Goal: Complete application form: Complete application form

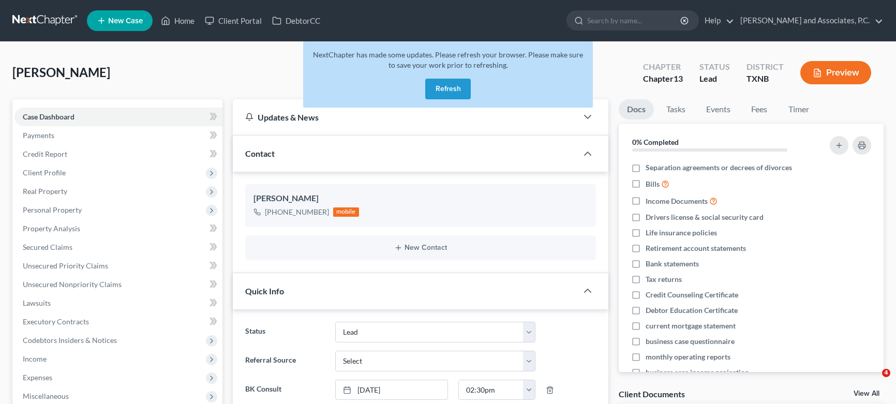
select select "8"
click at [449, 87] on button "Refresh" at bounding box center [448, 89] width 46 height 21
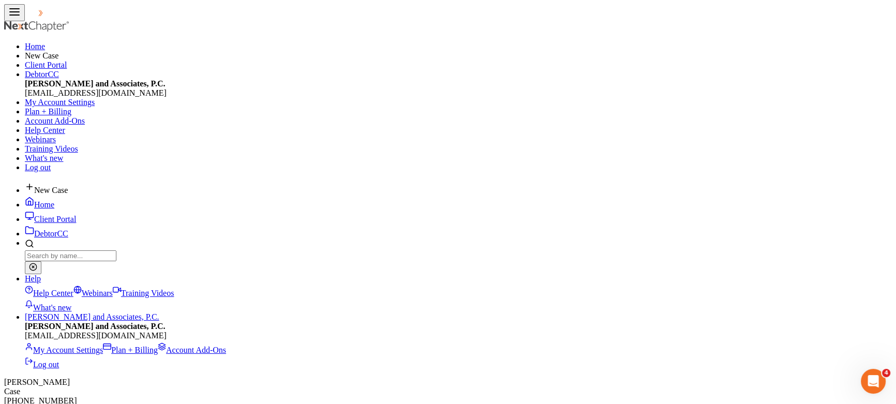
click at [68, 186] on span "New Case" at bounding box center [51, 190] width 34 height 9
click at [105, 30] on div "Bankruptcy" at bounding box center [52, 24] width 105 height 12
select select "78"
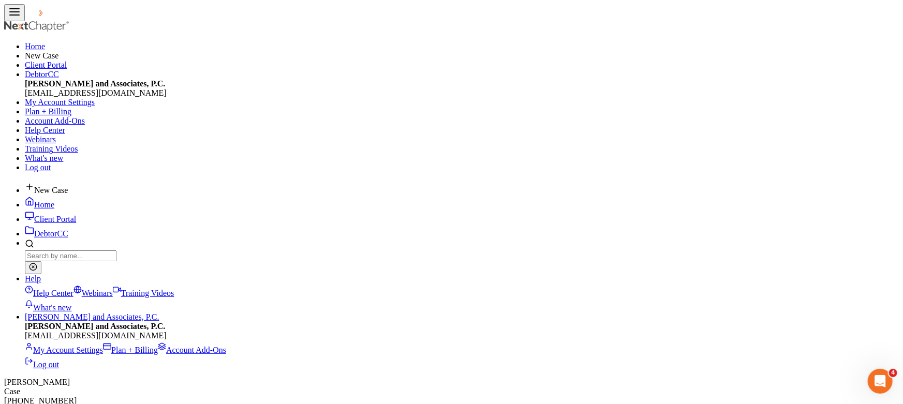
type input "[PERSON_NAME]"
type input "Austin"
select select "3"
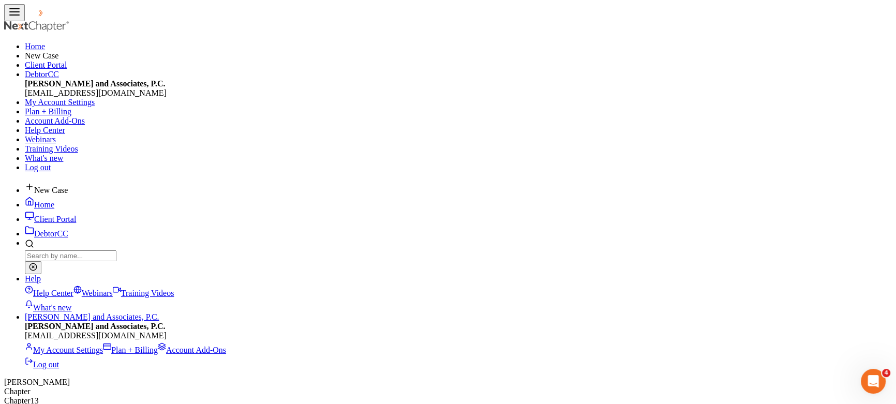
type input "9405924887"
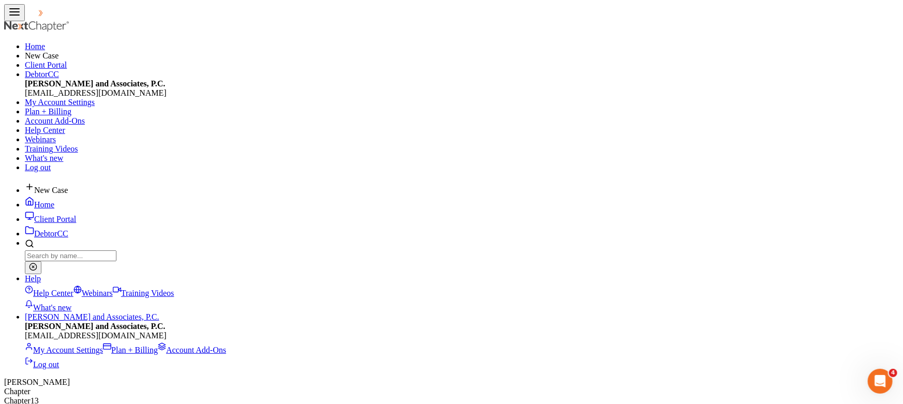
select select "0"
drag, startPoint x: 466, startPoint y: 145, endPoint x: 468, endPoint y: 153, distance: 7.9
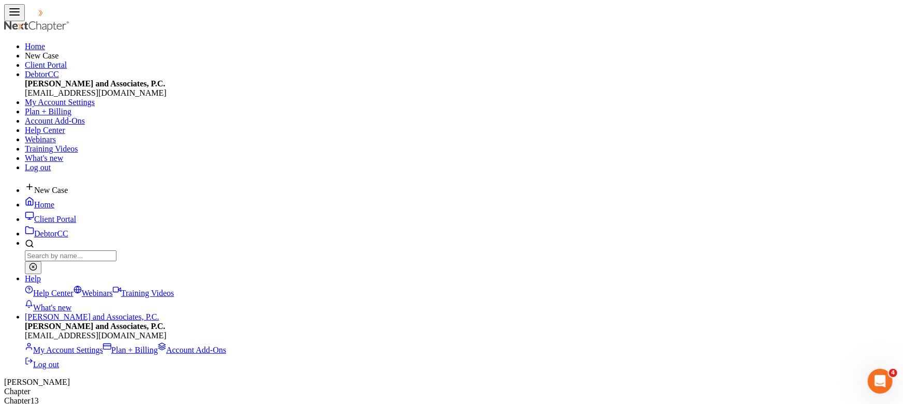
select select "0"
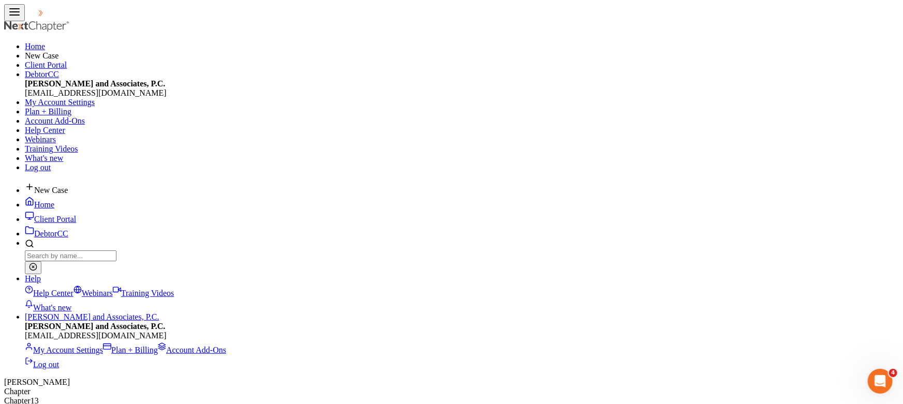
type input "[EMAIL_ADDRESS][DOMAIN_NAME]"
select select "0"
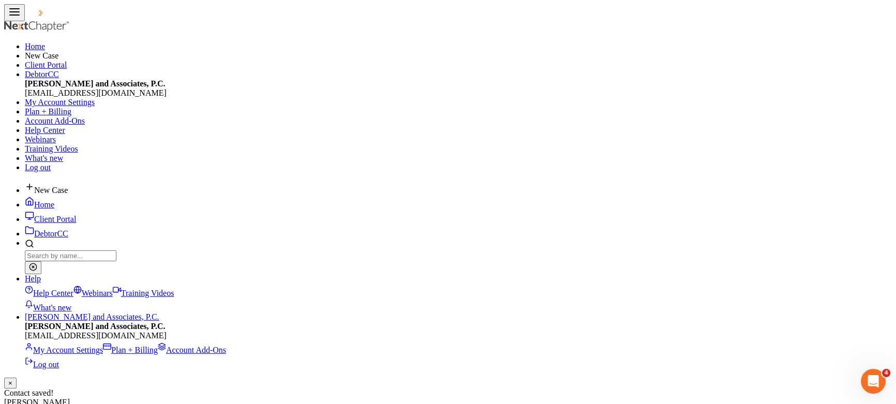
select select "0"
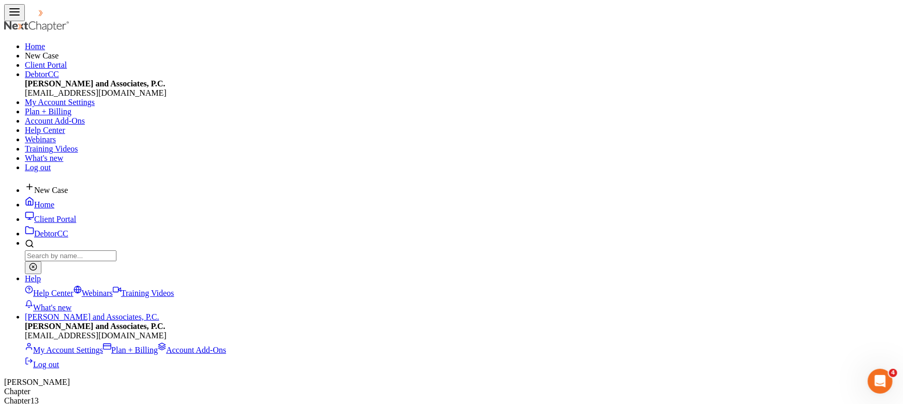
select select "1"
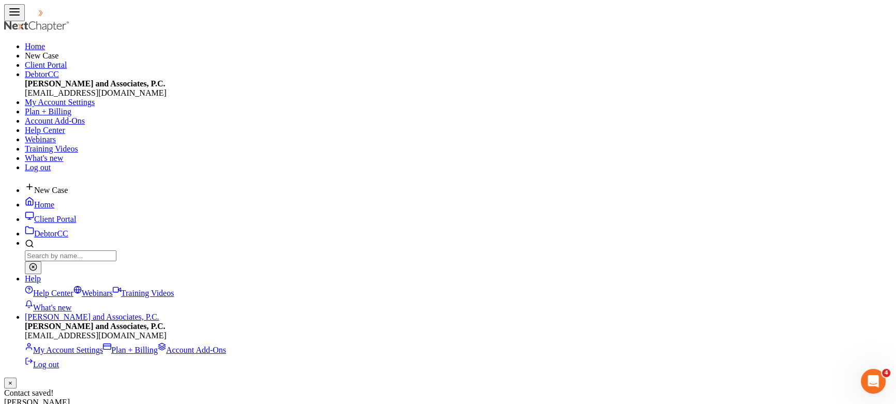
type input "9402248864"
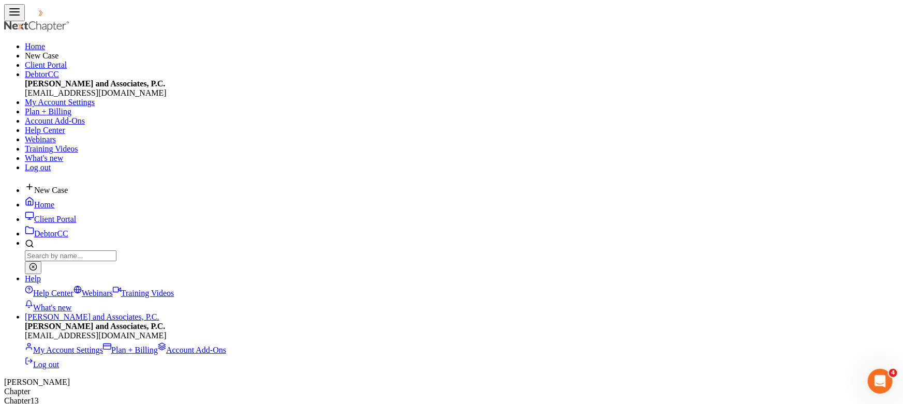
select select "0"
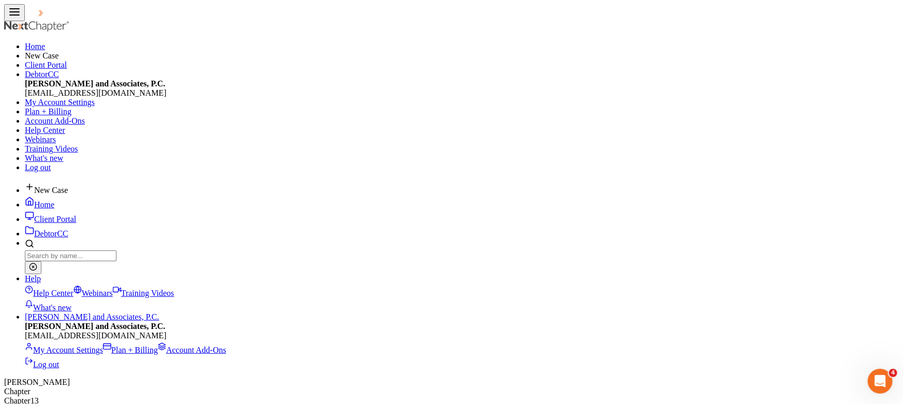
type input "Chapter 13 Bankruptcy"
type input "688.00"
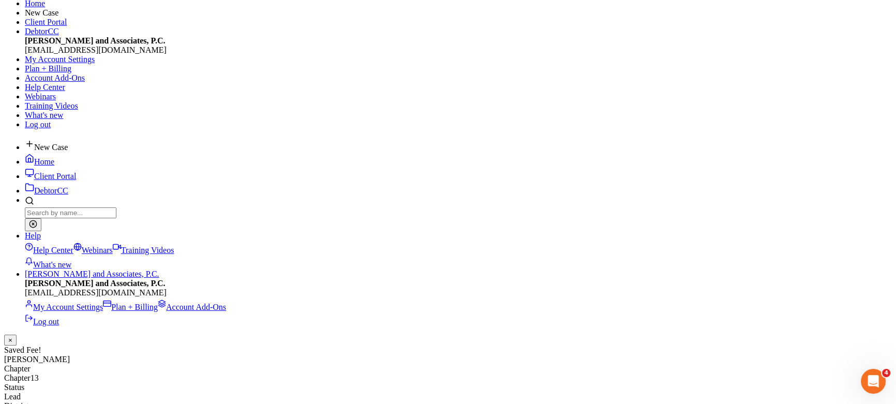
scroll to position [94, 0]
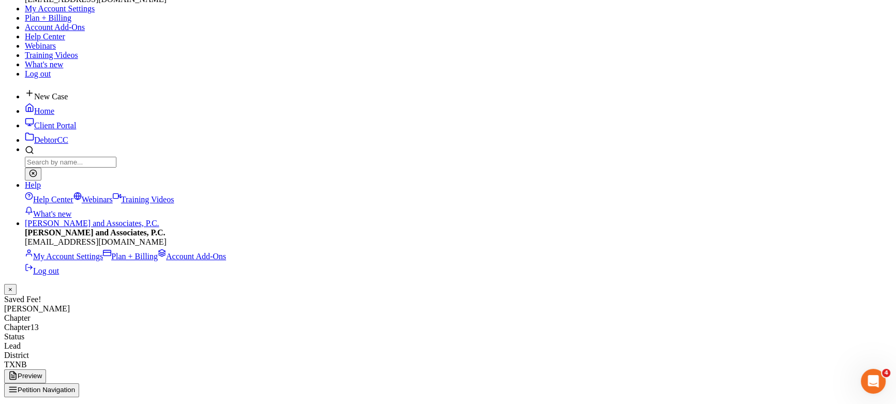
select select "7"
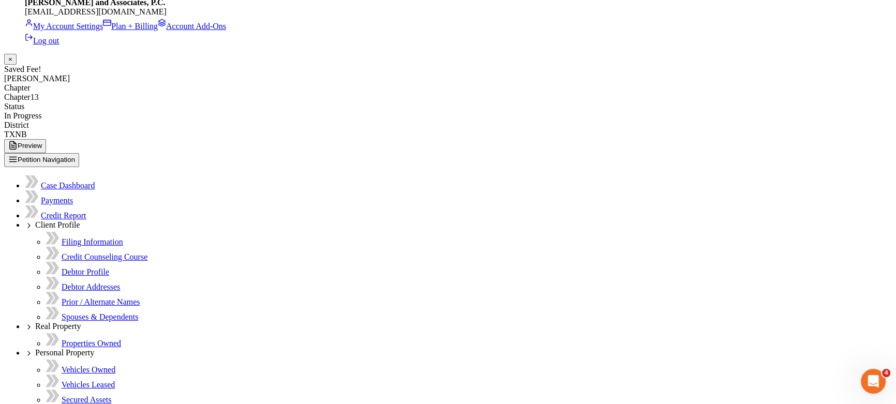
scroll to position [329, 0]
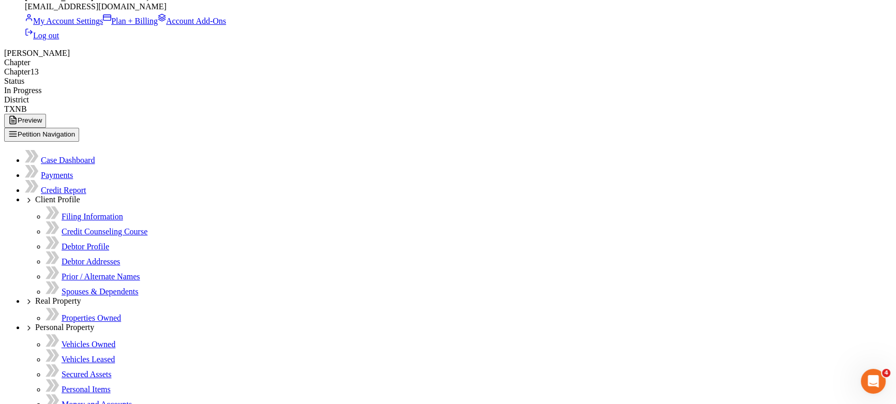
type input "[PERSON_NAME]"
type input "[DATE]"
drag, startPoint x: 436, startPoint y: 269, endPoint x: 435, endPoint y: 243, distance: 26.4
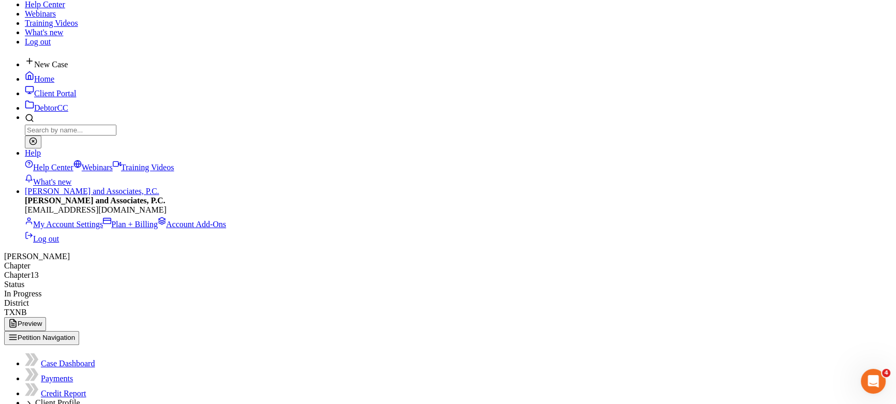
scroll to position [47, 0]
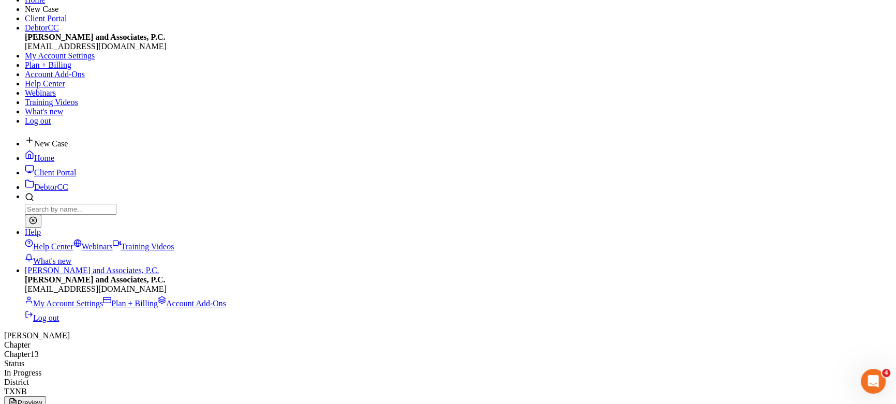
type input "11:00am"
select select "1"
select select "0"
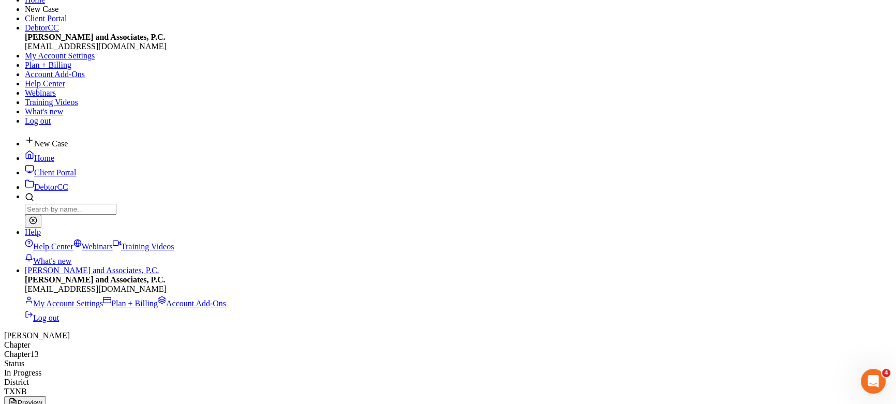
select select "3"
select select "78"
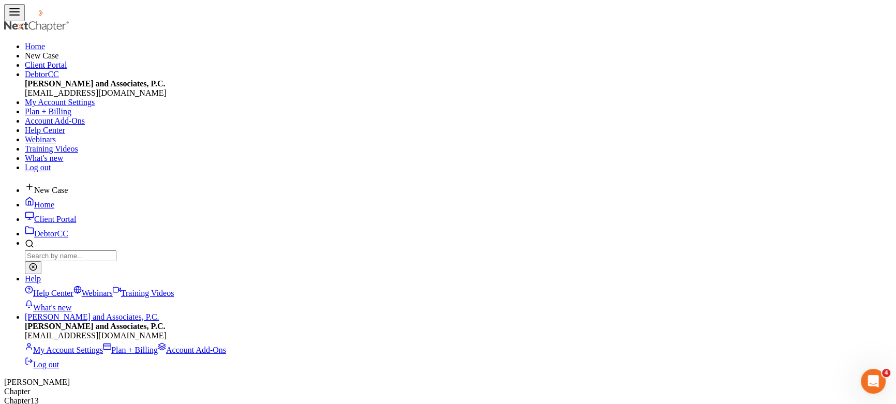
select select "0"
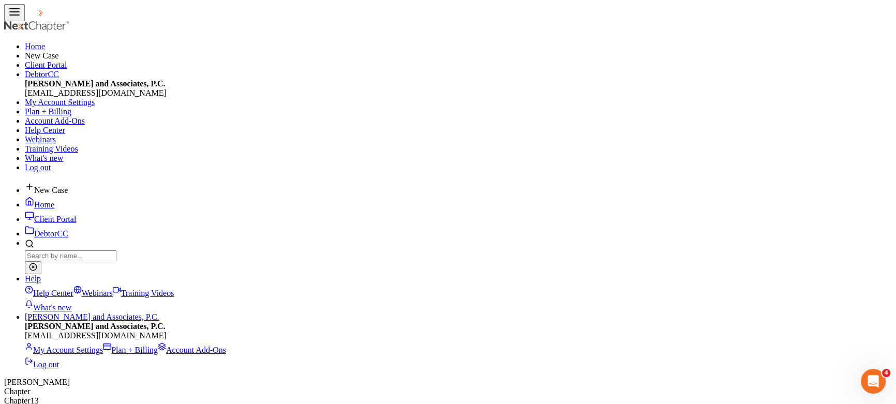
type input "[PERSON_NAME]"
select select "0"
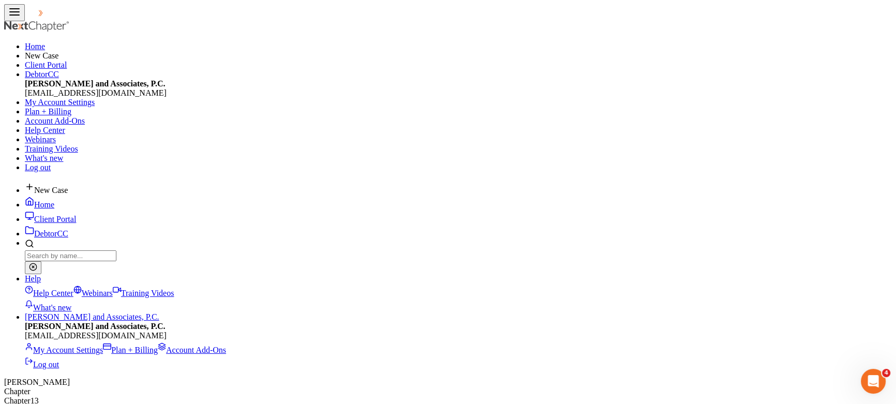
select select "0"
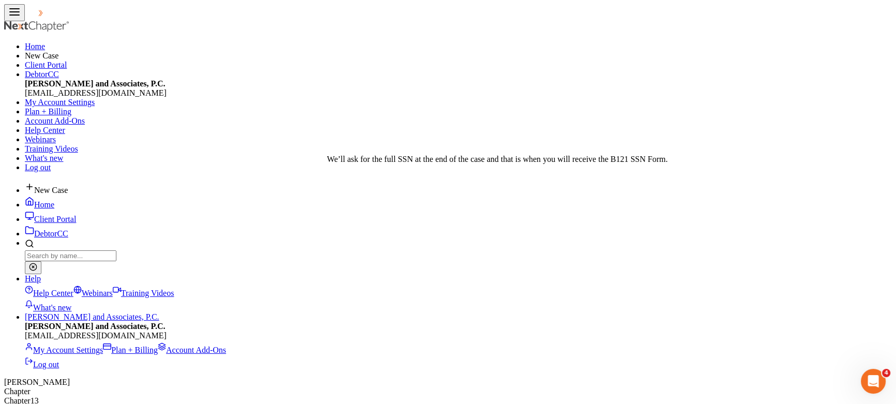
type input "[PERSON_NAME]"
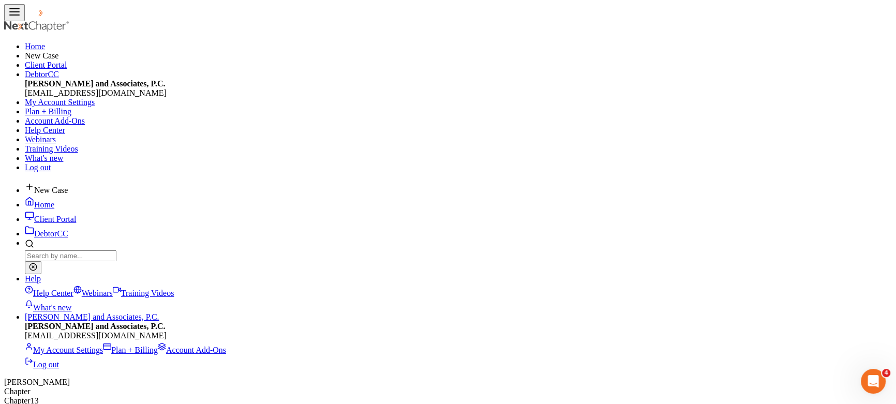
type input "[DATE]"
type input "7935"
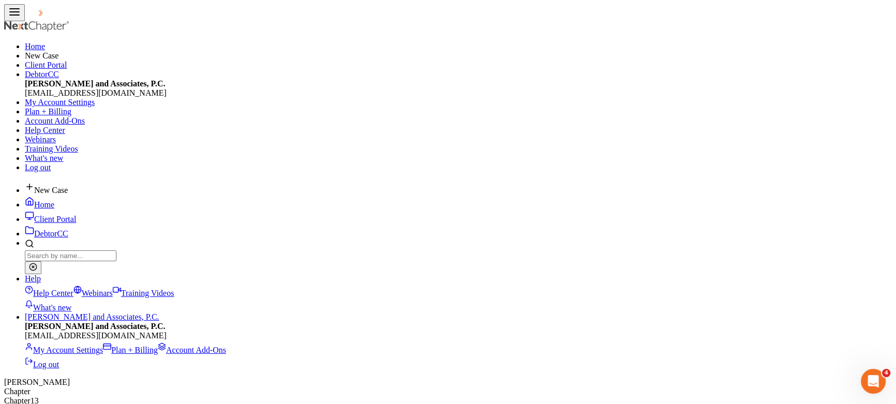
drag, startPoint x: 483, startPoint y: 220, endPoint x: 520, endPoint y: 228, distance: 37.1
select select "1"
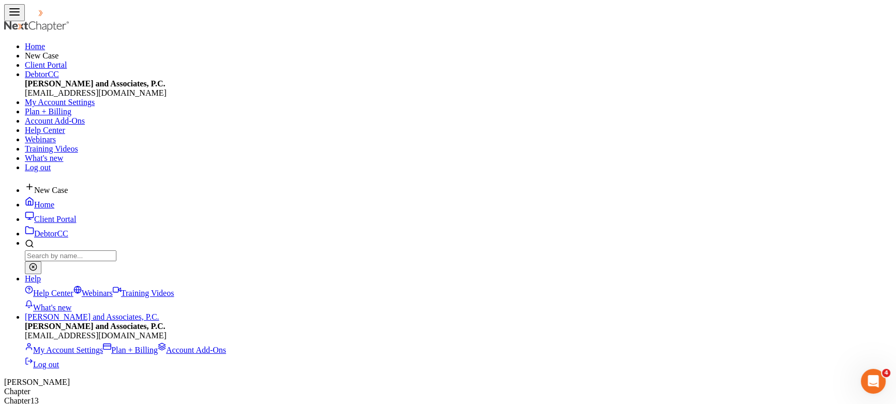
select select "1"
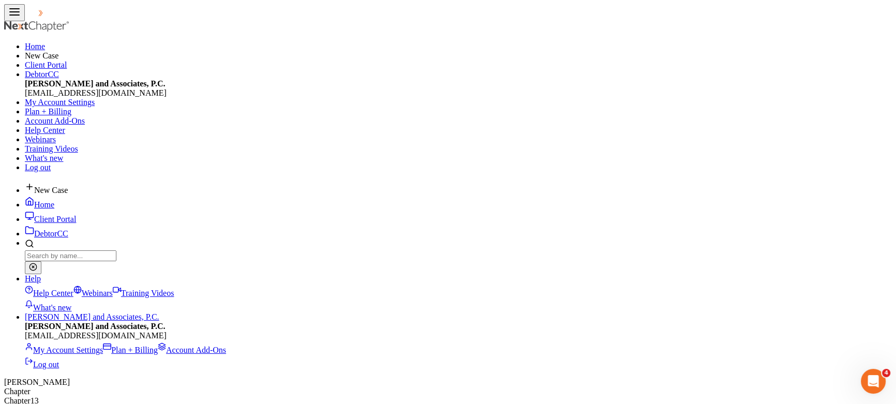
radio input "true"
radio input "false"
select select "0"
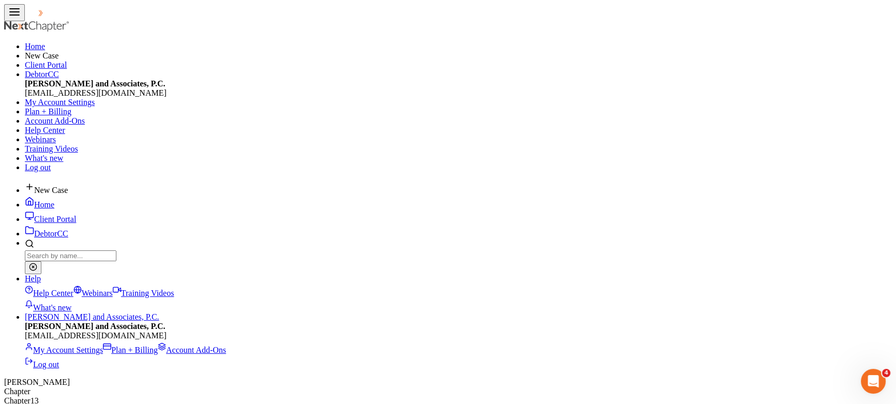
type input "7929 FM 368 N"
type input "76367"
type input "[US_STATE][GEOGRAPHIC_DATA]"
select select "45"
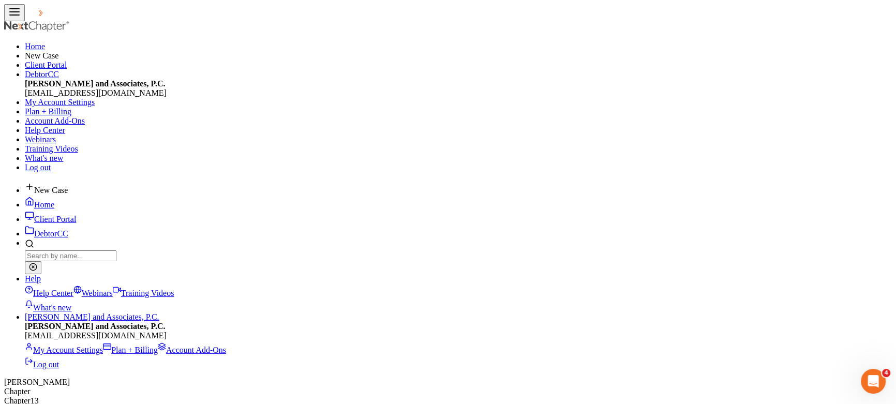
select select "242"
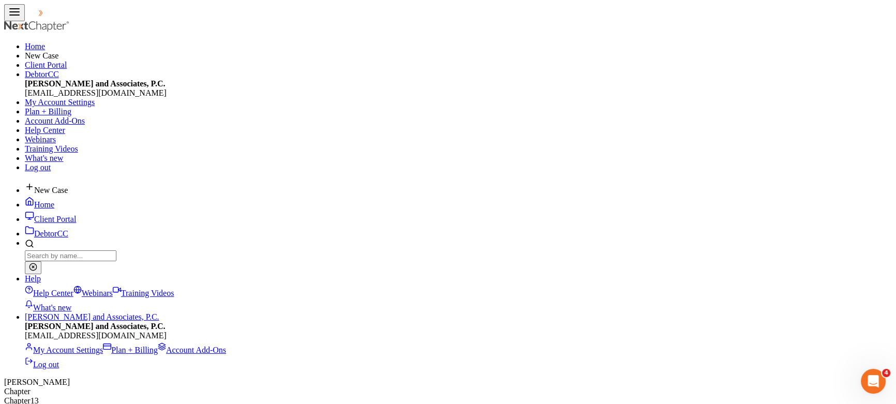
type input "j"
type input "[PERSON_NAME]"
select select "8"
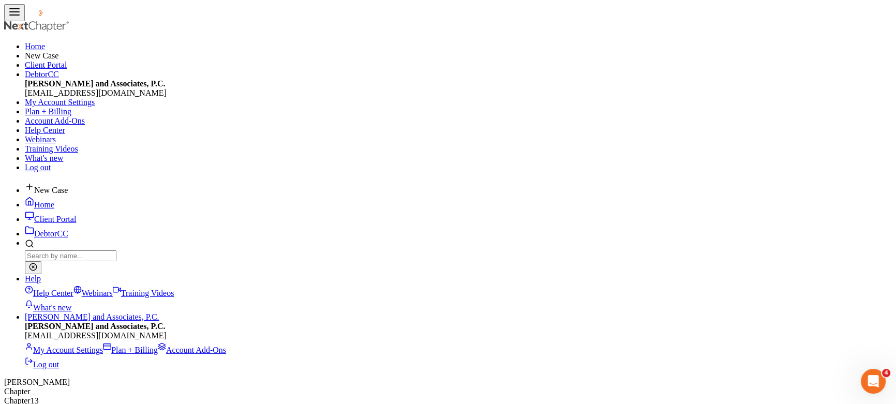
type input "7929 FM 368 N"
type input "[GEOGRAPHIC_DATA]"
select select "45"
type input "76367"
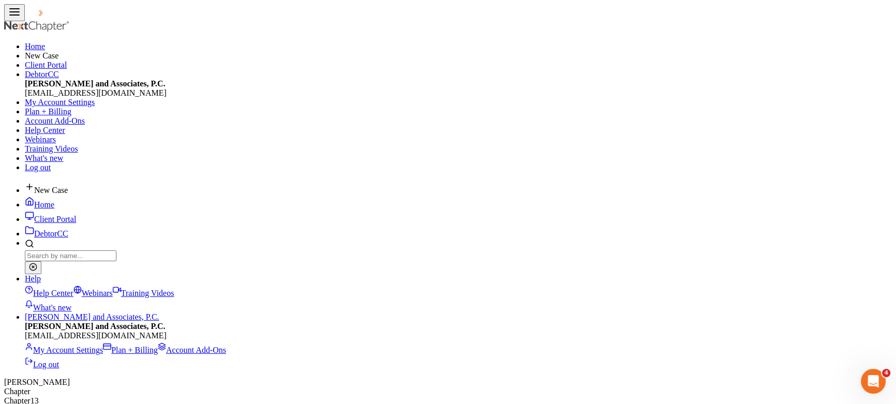
type input "[US_STATE][GEOGRAPHIC_DATA]"
checkbox input "true"
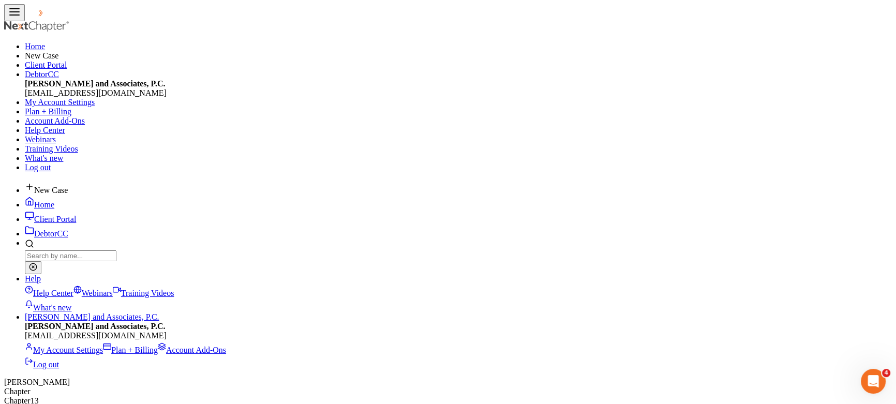
checkbox input "true"
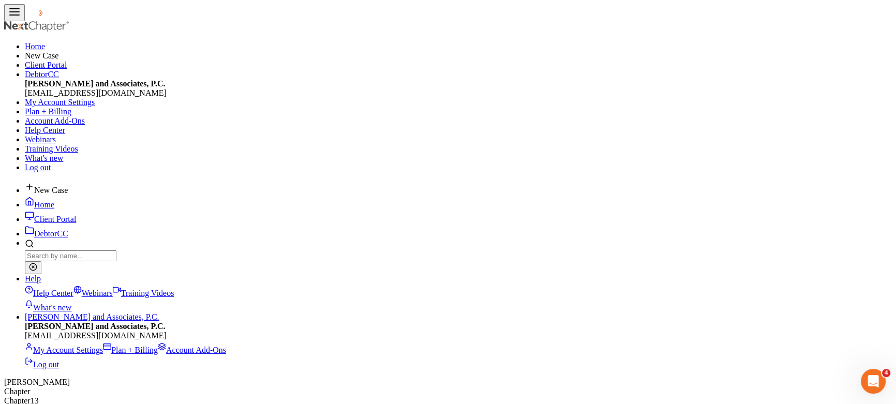
checkbox input "true"
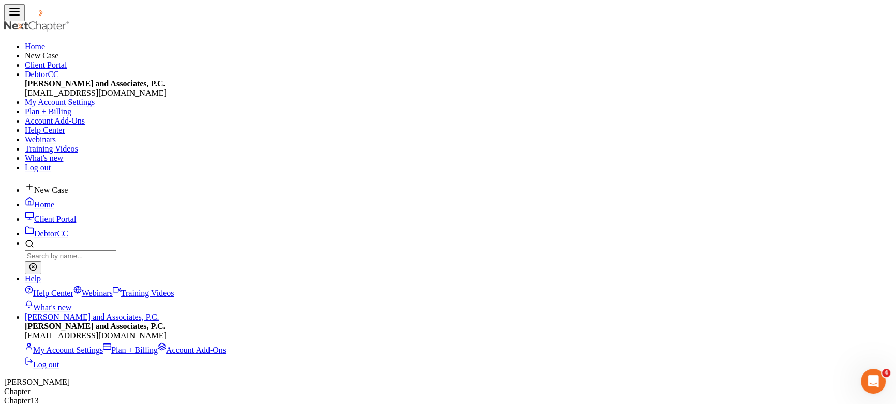
checkbox input "true"
type input "456-60-7935"
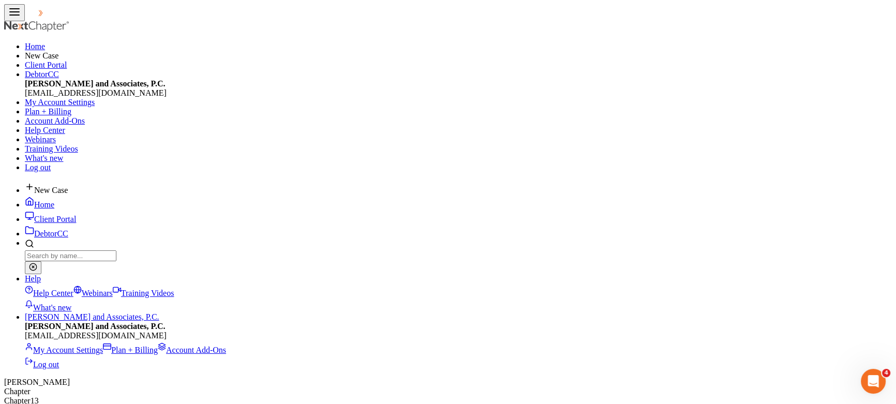
select select "45"
select select "242"
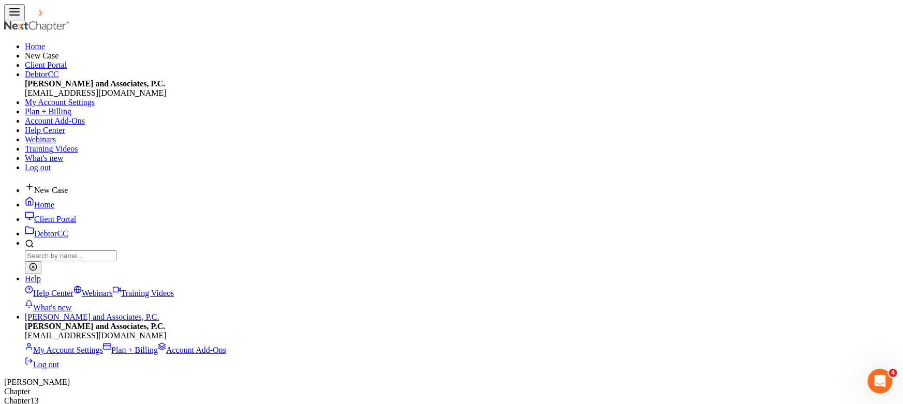
type input "3"
type input "3.00"
type input "30"
type input "30.00"
type input "300"
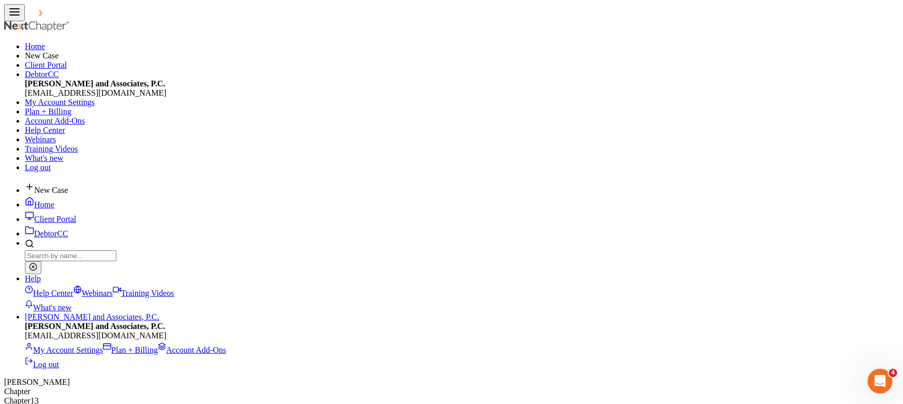
type input "300.00"
type input "3000"
type input "3,000.00"
type input "3,00"
type input "300.00"
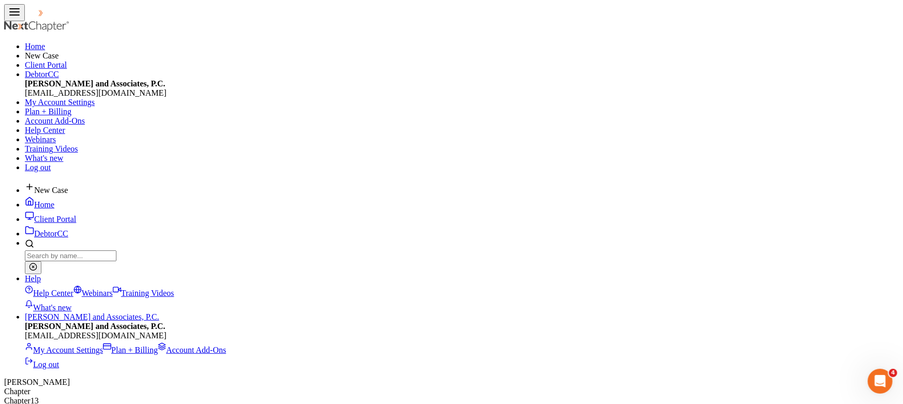
type input "3,0"
type input "30.00"
type input "3,"
type input "3.00"
type input "3"
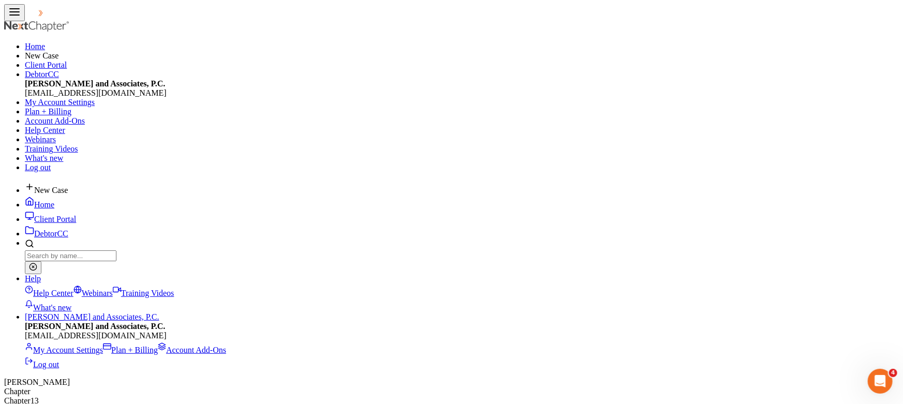
type input "0"
type input "3"
type input "3.00"
type input "30"
type input "30.00"
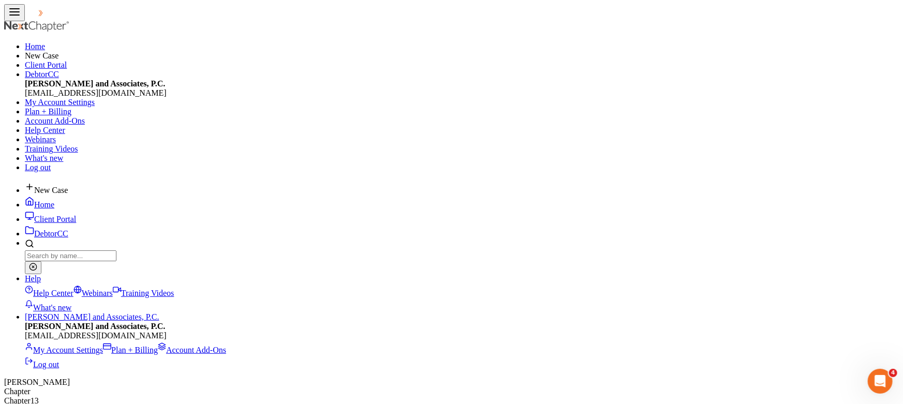
type input "300"
type input "300.00"
type input "3000"
type input "3,000.00"
type input "3,0000"
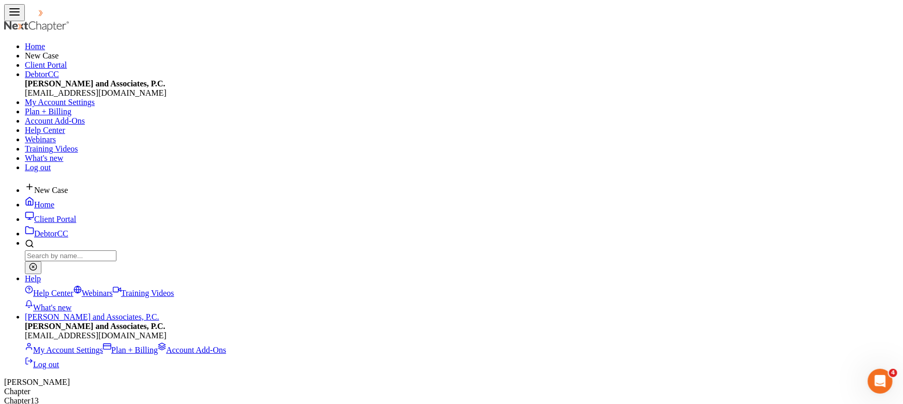
type input "30,000.00"
checkbox input "true"
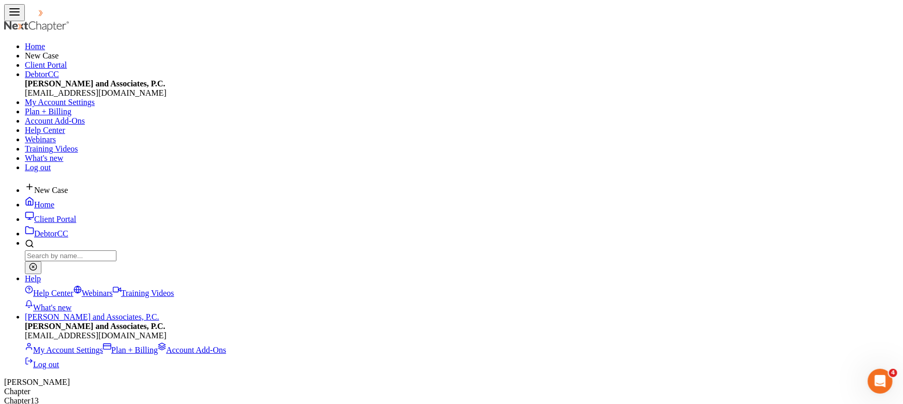
checkbox input "true"
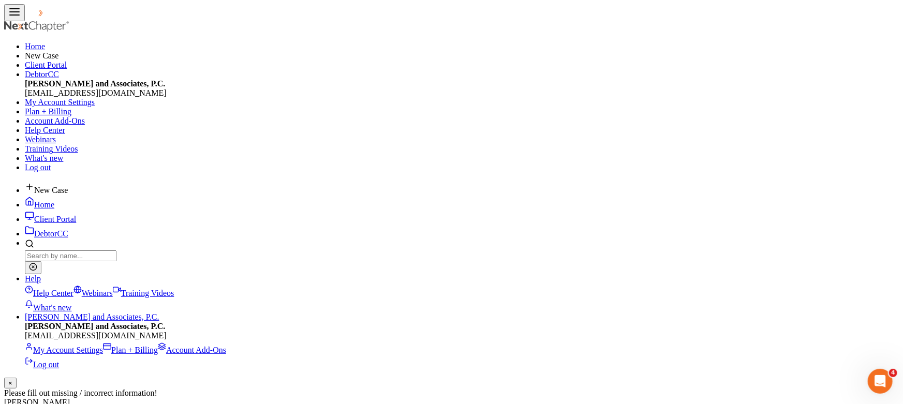
select select "3"
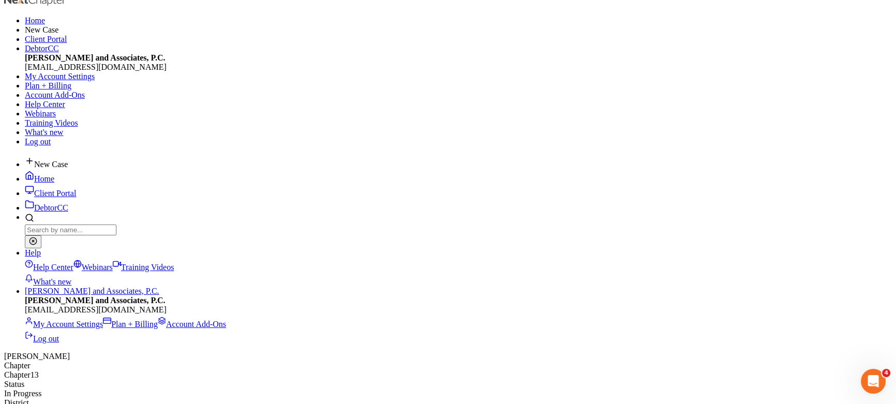
scroll to position [47, 0]
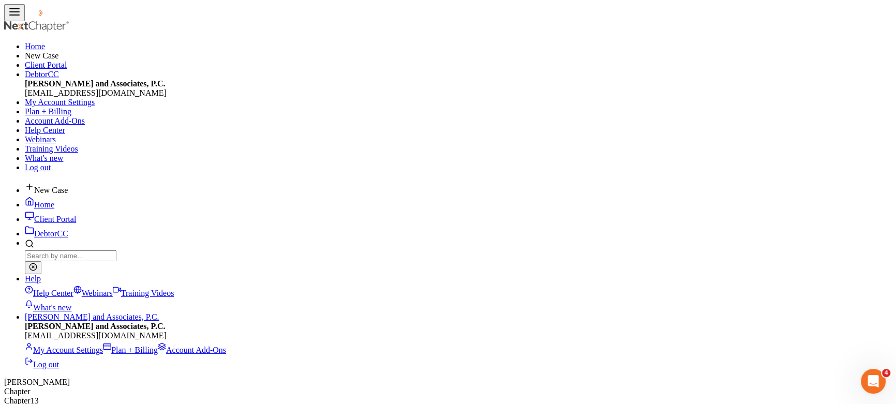
select select "1"
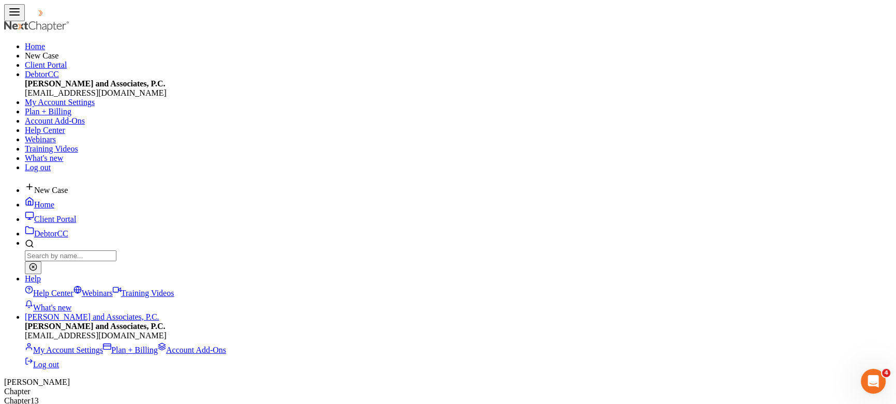
select select "0"
select select "3"
select select "78"
select select "0"
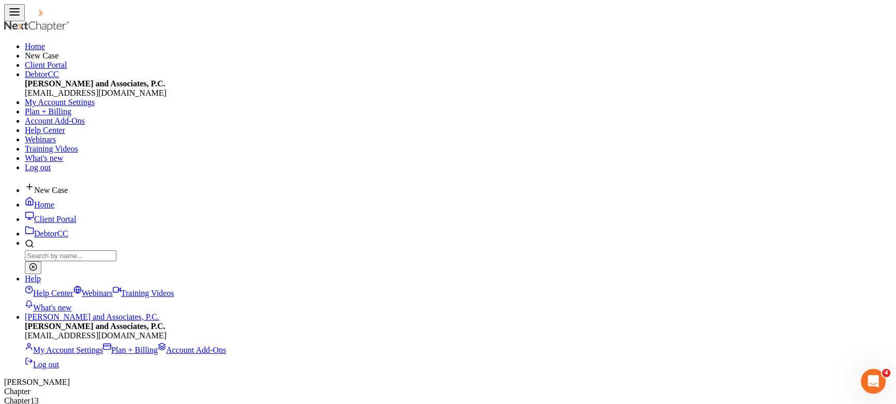
select select "1"
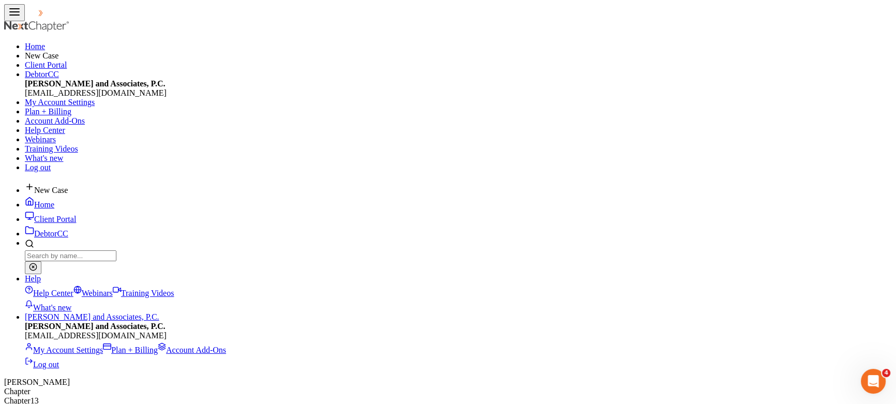
select select "0"
type input "Wichita County Tax Assessor"
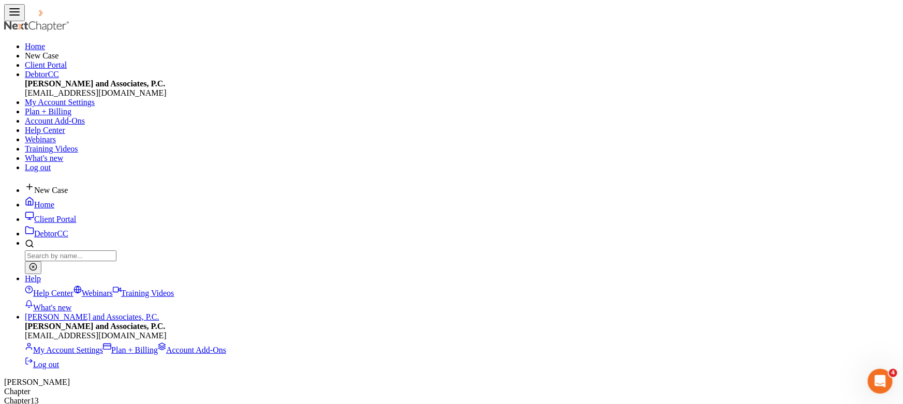
type input "[STREET_ADDRESS][PERSON_NAME]"
type input "[GEOGRAPHIC_DATA]"
select select "45"
type input "76301"
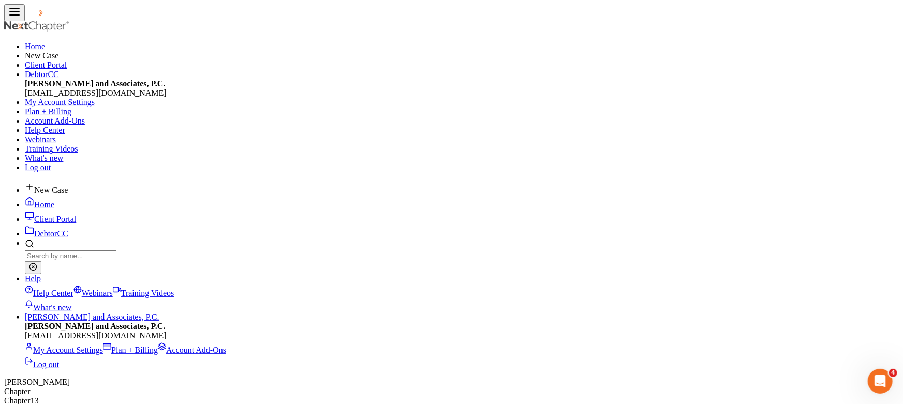
type input "478.17"
select select "2"
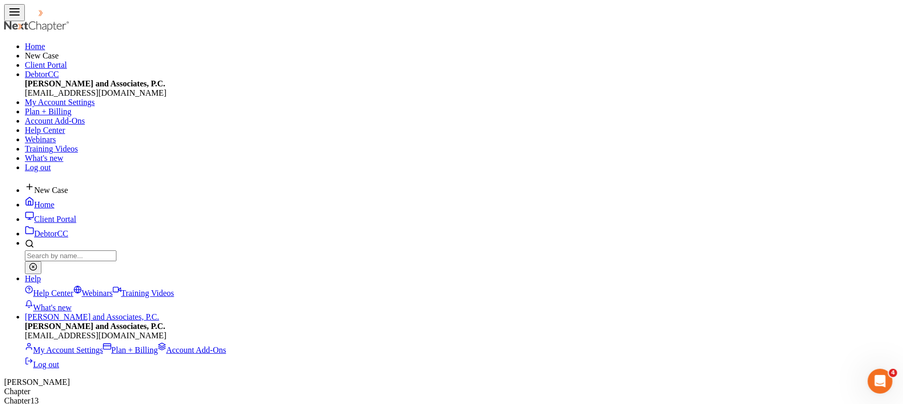
radio input "true"
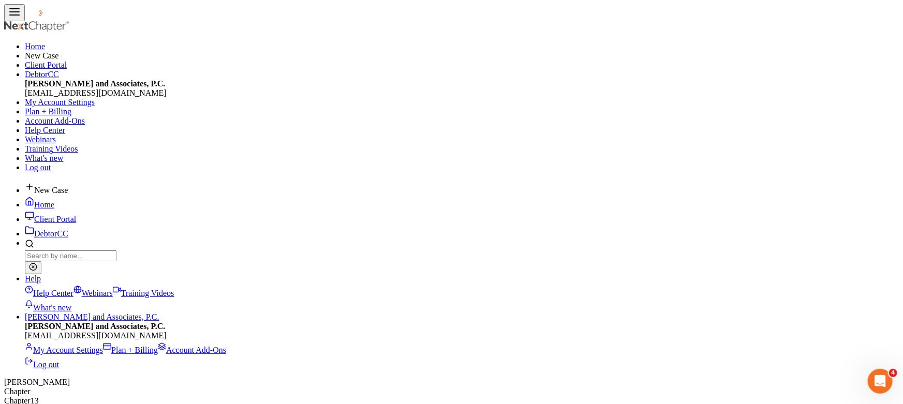
radio input "true"
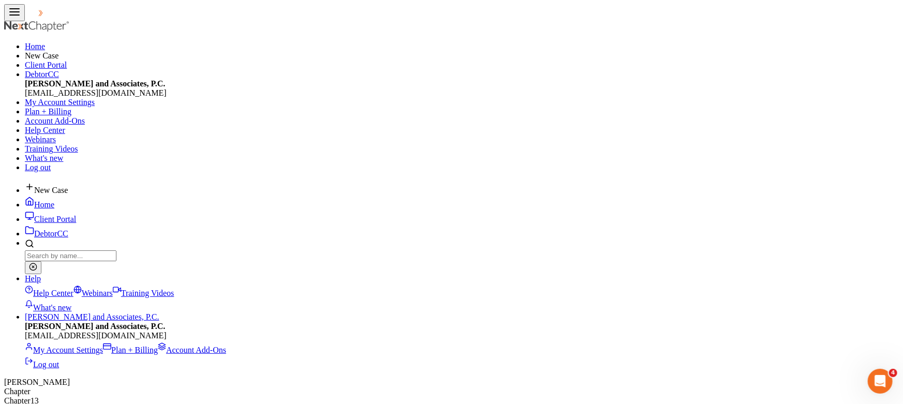
radio input "true"
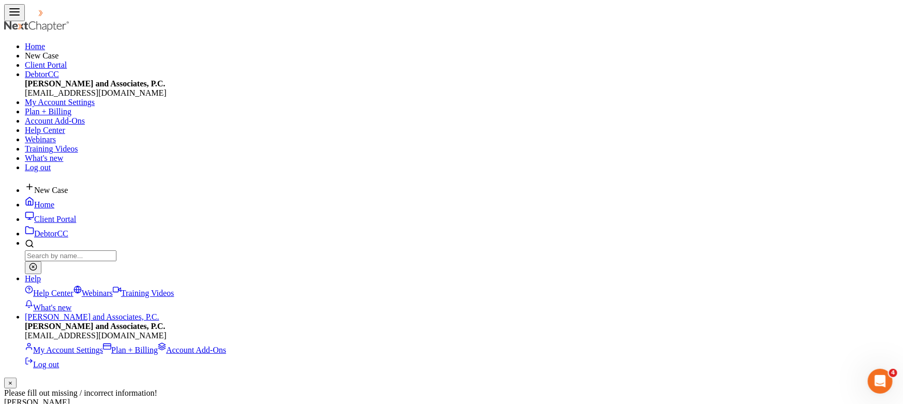
drag, startPoint x: 651, startPoint y: 104, endPoint x: 642, endPoint y: 116, distance: 14.9
select select "3"
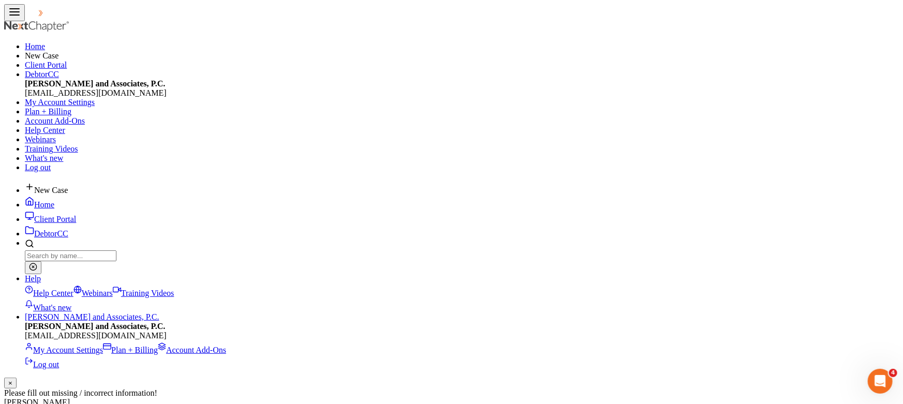
select select
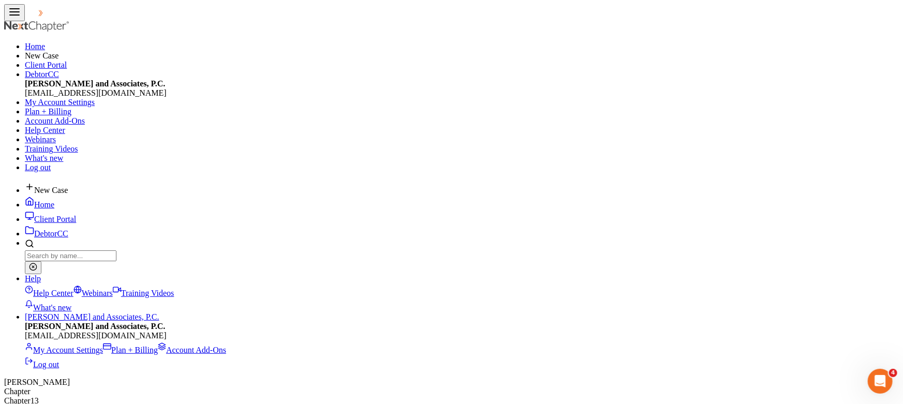
type input "[US_STATE][GEOGRAPHIC_DATA] & CISD"
type input "P.O. Box 428"
type input "[US_STATE][GEOGRAPHIC_DATA]"
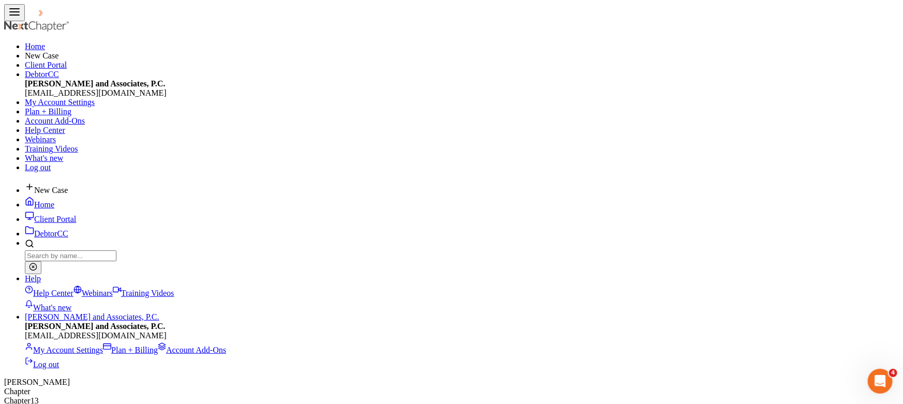
select select "45"
type input "76367"
type input "900.00"
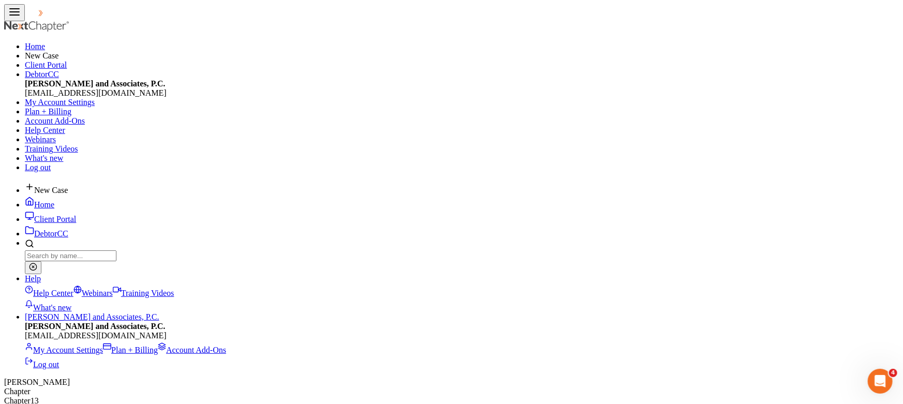
select select "0"
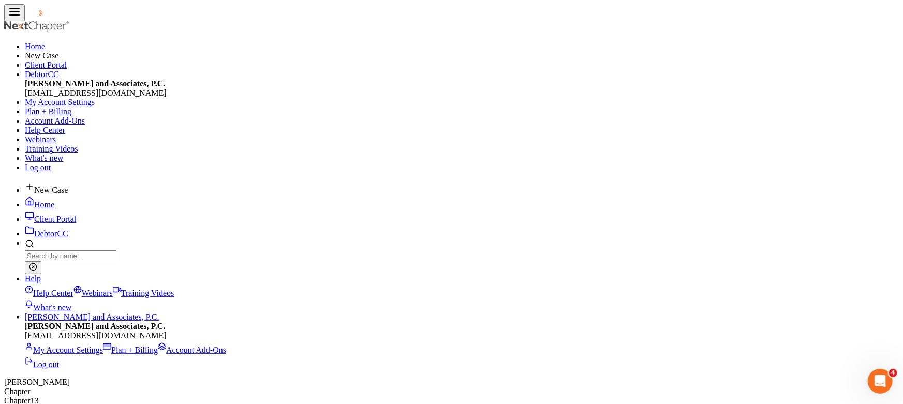
type input "0"
type input "0.00"
select select "45"
select select "0"
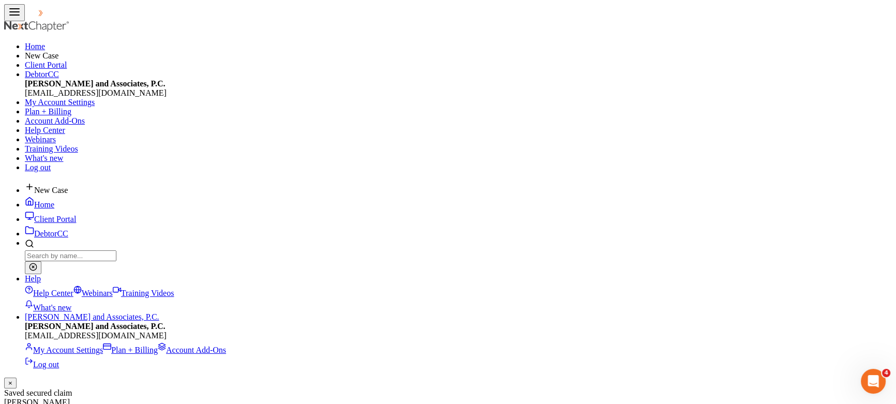
select select "0"
select select "2"
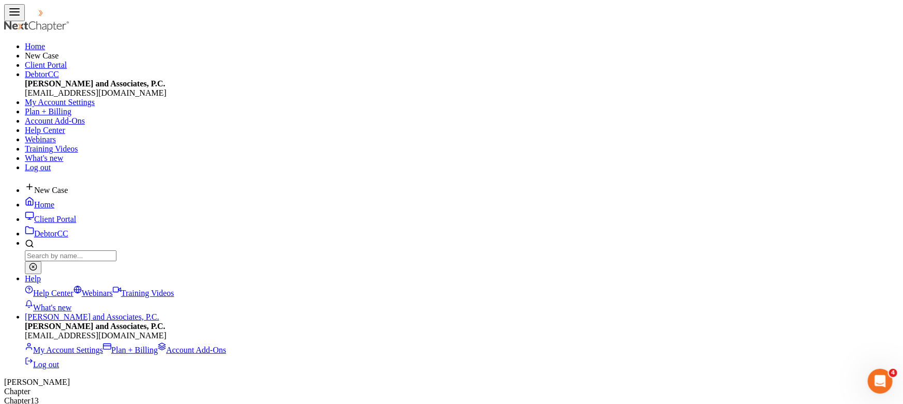
scroll to position [86, 0]
select select
select select "39"
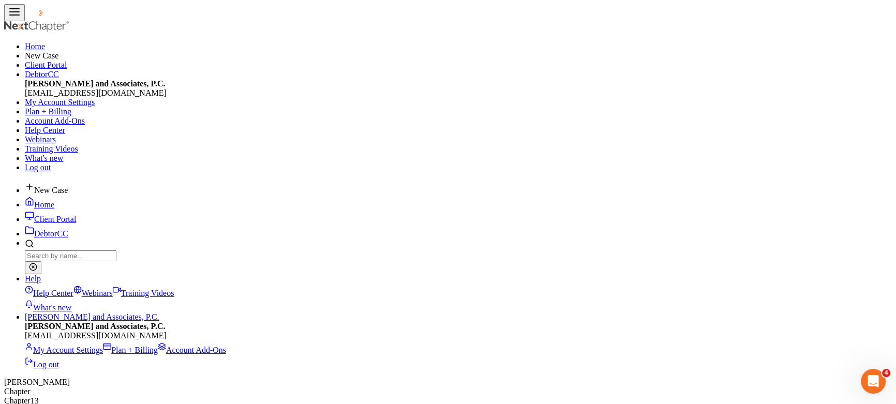
select select "0"
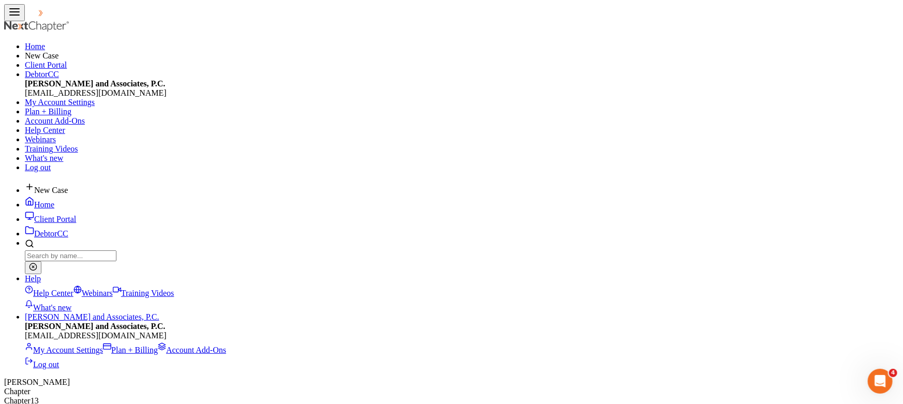
select select "2"
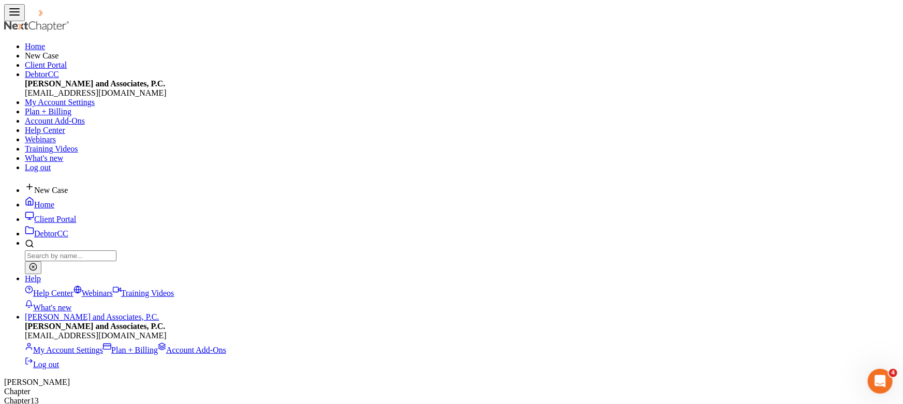
scroll to position [0, 0]
radio input "true"
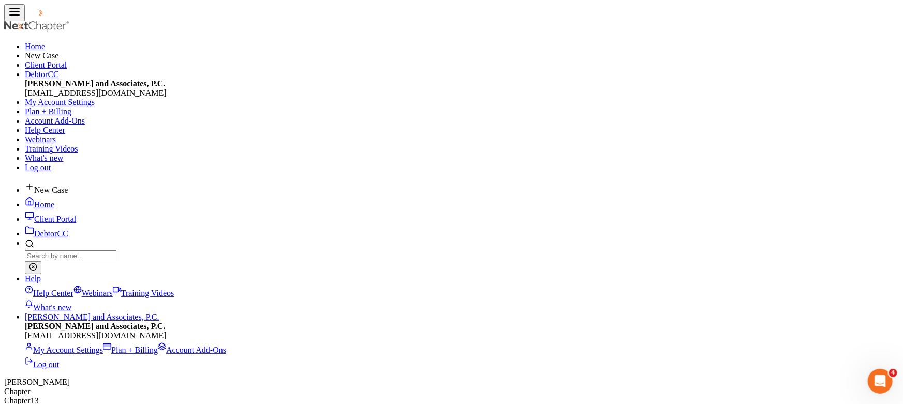
checkbox input "true"
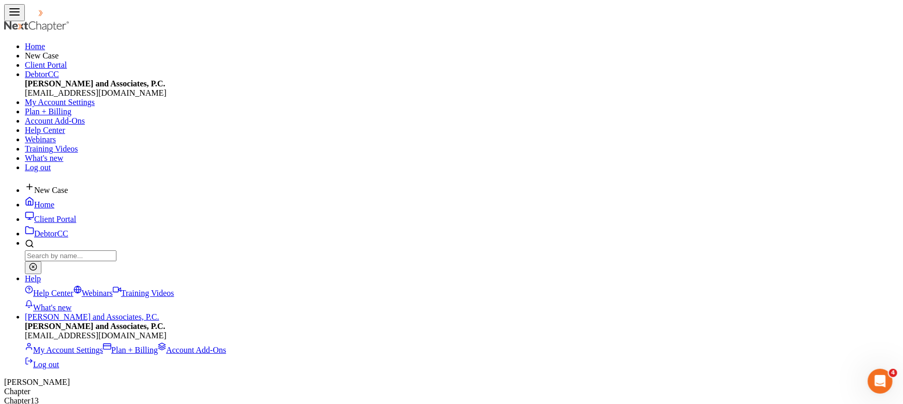
checkbox input "true"
checkbox input "false"
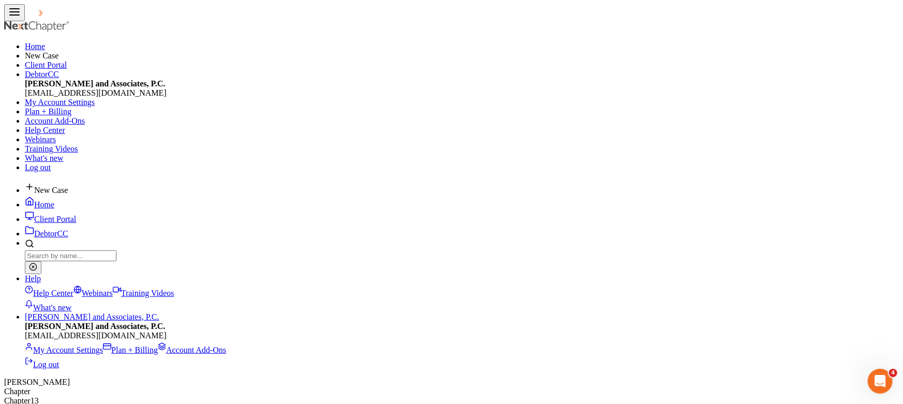
select select
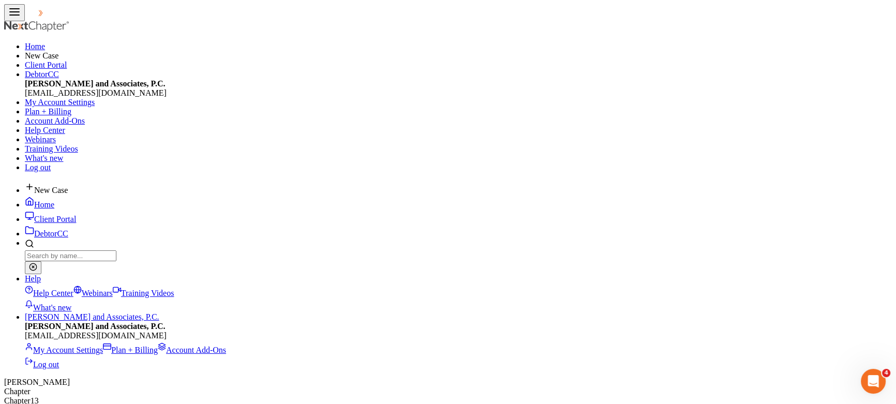
select select "22"
select select "1"
select select "0"
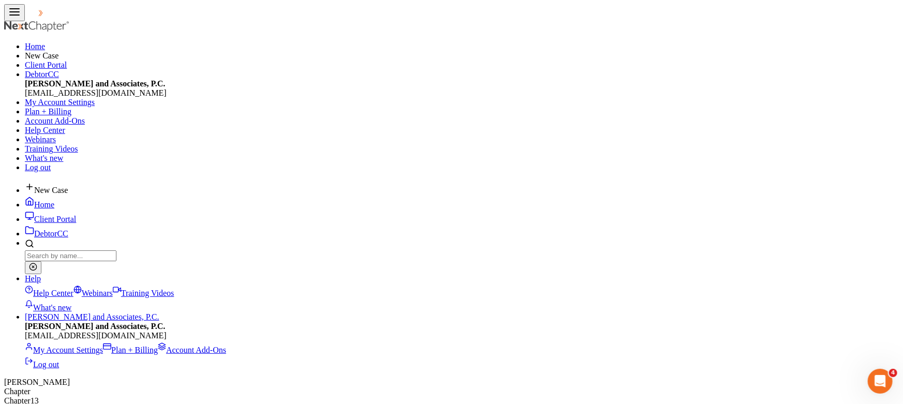
type input "0"
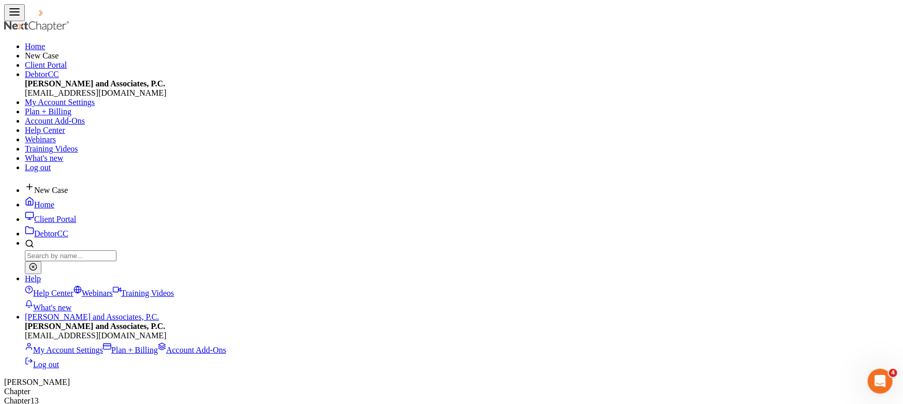
paste input "[STREET_ADDRESS]"
type input "[STREET_ADDRESS]"
paste input "[PERSON_NAME] - OU Health [PERSON_NAME] [MEDICAL_DATA]-[MEDICAL_DATA] Clinic"
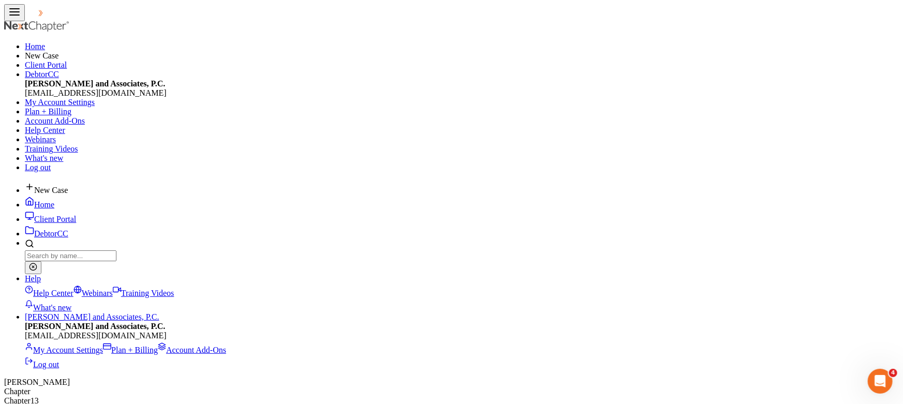
type input "[PERSON_NAME] - OU Health [PERSON_NAME] [MEDICAL_DATA]-[MEDICAL_DATA] Clinic"
drag, startPoint x: 285, startPoint y: 187, endPoint x: 323, endPoint y: 49, distance: 142.8
type input "73104"
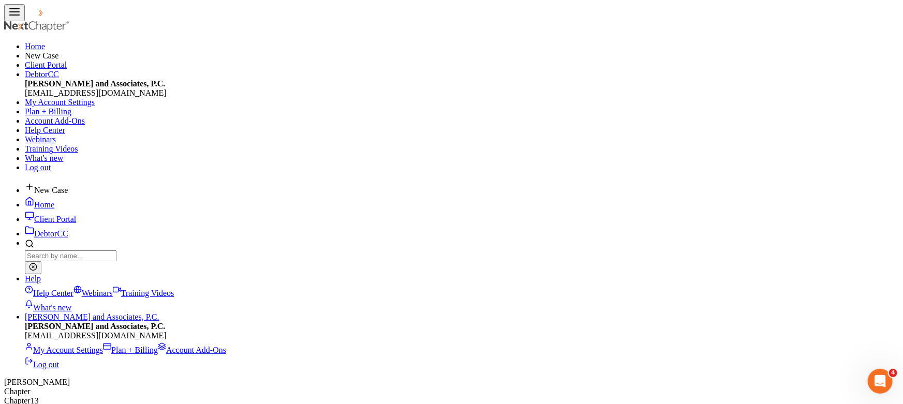
type input "[US_STATE][GEOGRAPHIC_DATA]"
select select "37"
type input "2,500.00"
drag, startPoint x: 627, startPoint y: 111, endPoint x: 628, endPoint y: 118, distance: 6.9
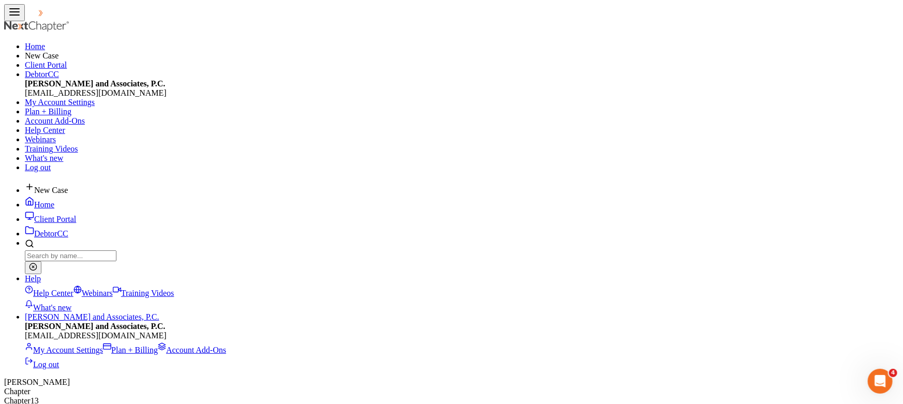
select select "0"
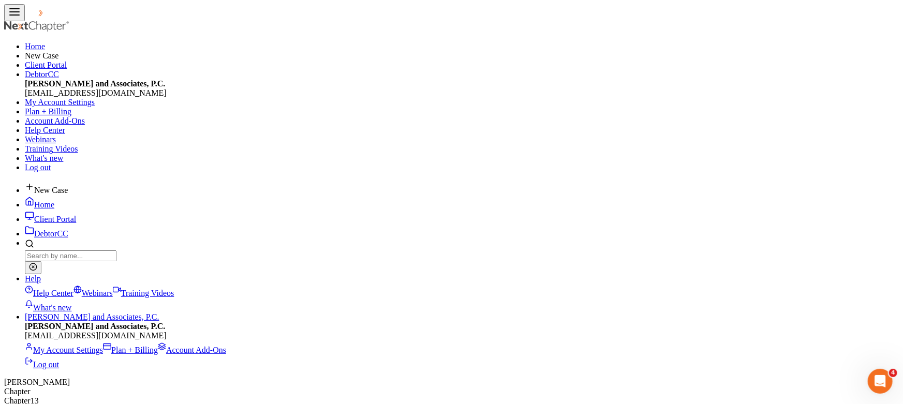
paste input "[PERSON_NAME] - OU Health [PERSON_NAME] [MEDICAL_DATA]-[MEDICAL_DATA] Clinic"
type input "[PERSON_NAME] - OU Health [PERSON_NAME] [MEDICAL_DATA]-[MEDICAL_DATA] Clinic"
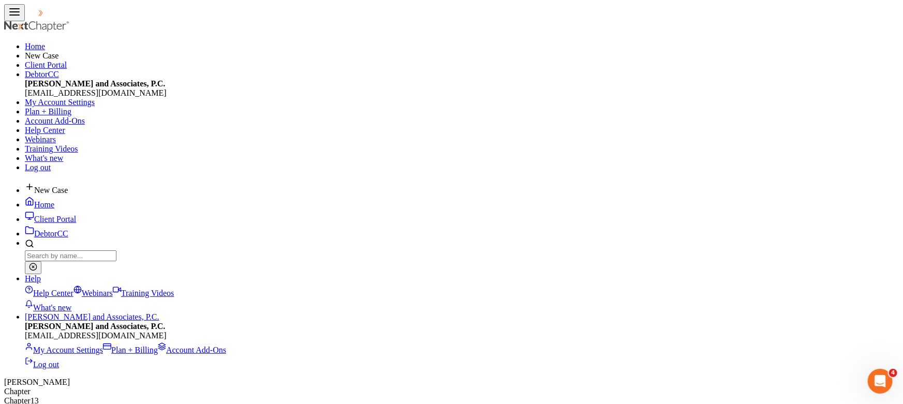
paste input "[STREET_ADDRESS]"
type input "[STREET_ADDRESS]"
type input "73104"
type input "[US_STATE][GEOGRAPHIC_DATA]"
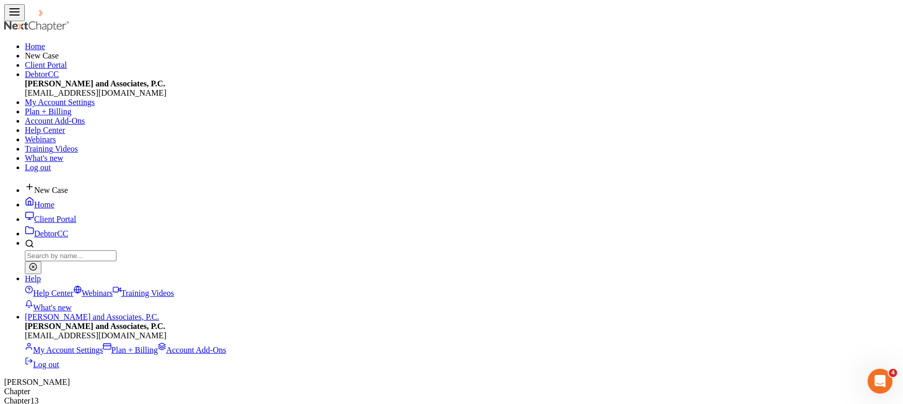
select select "37"
checkbox input "true"
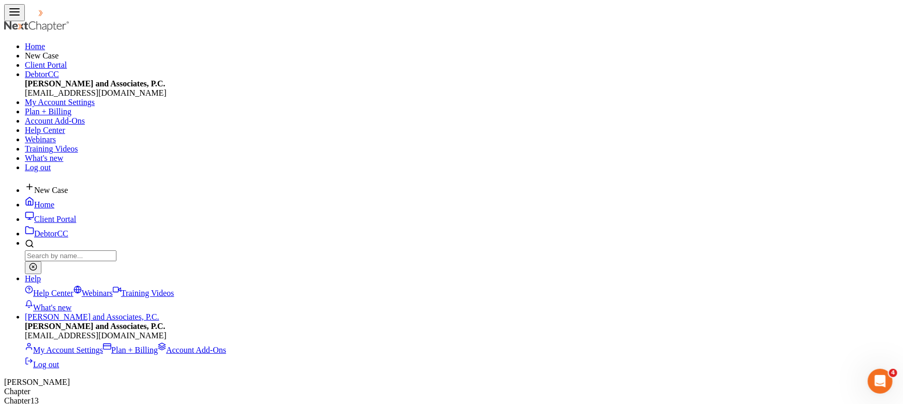
type input "2,500.00"
select select "0"
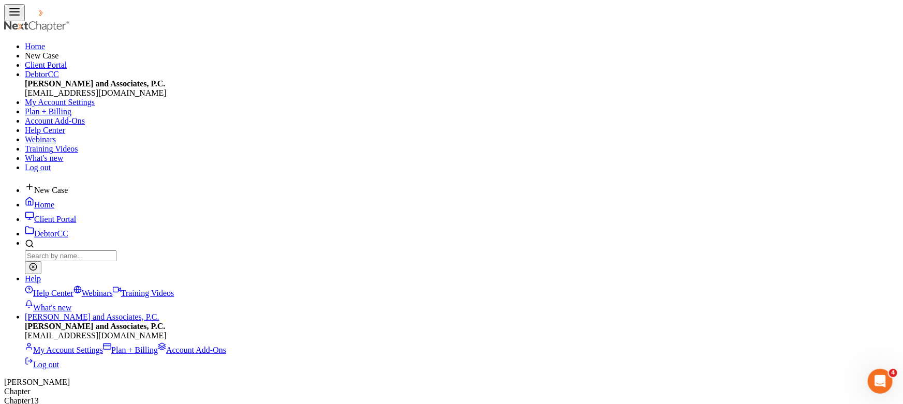
checkbox input "false"
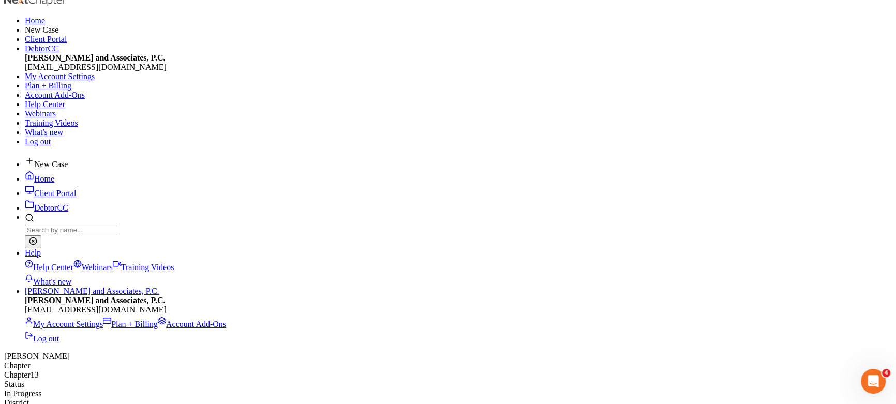
scroll to position [47, 0]
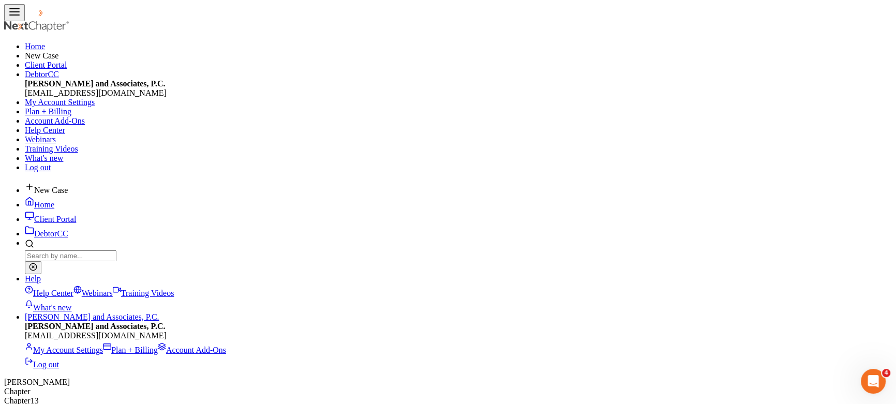
select select "0"
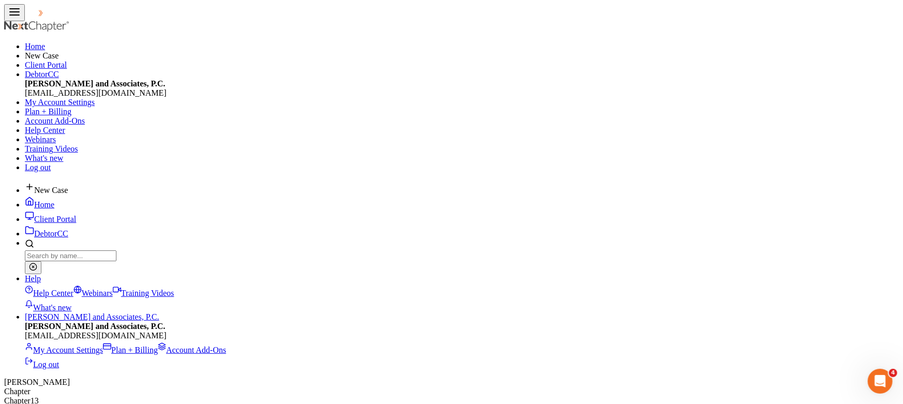
drag, startPoint x: 283, startPoint y: 102, endPoint x: 280, endPoint y: 117, distance: 15.3
select select "20"
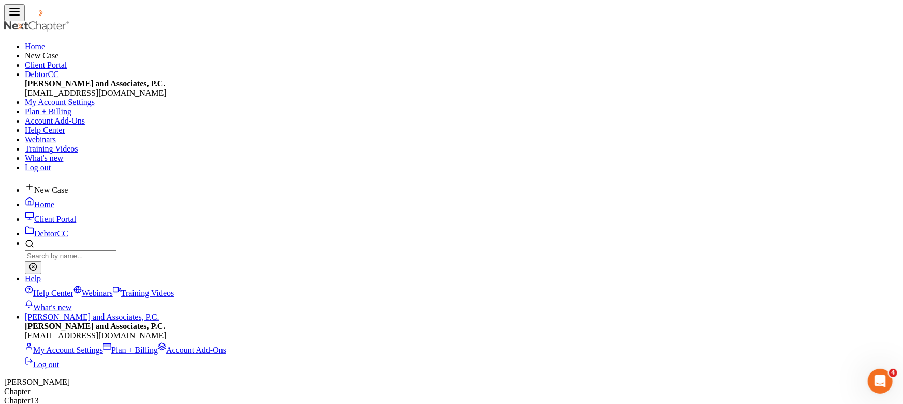
type input "Ram"
type input "1500"
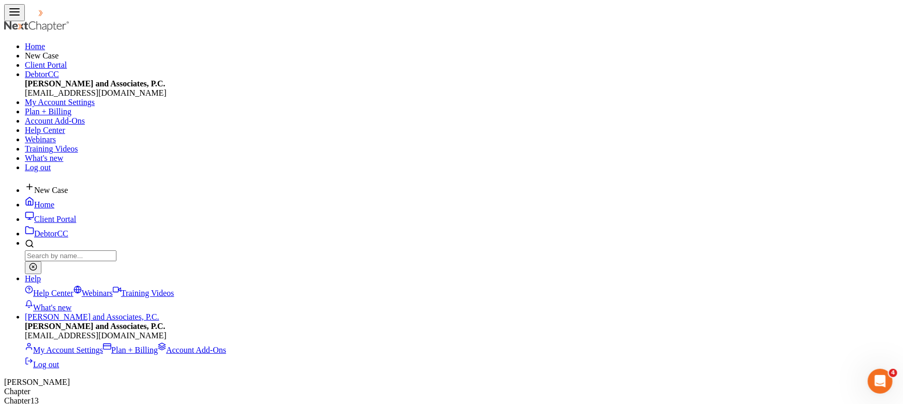
select select "0"
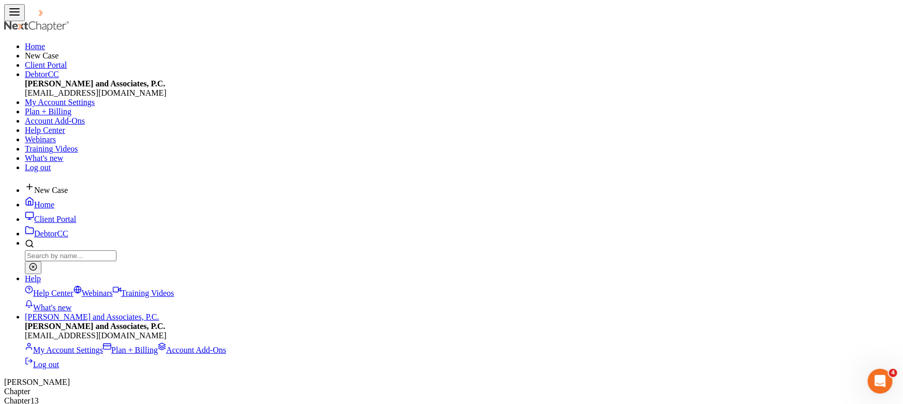
select select "15"
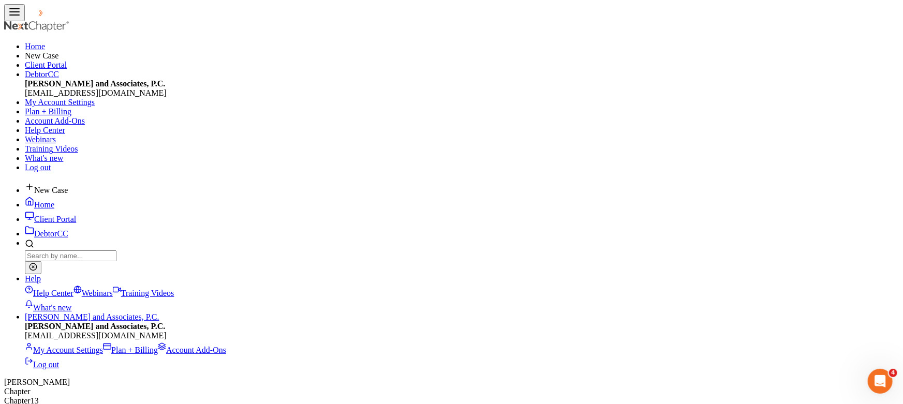
type input "Ford"
type input "Expedition"
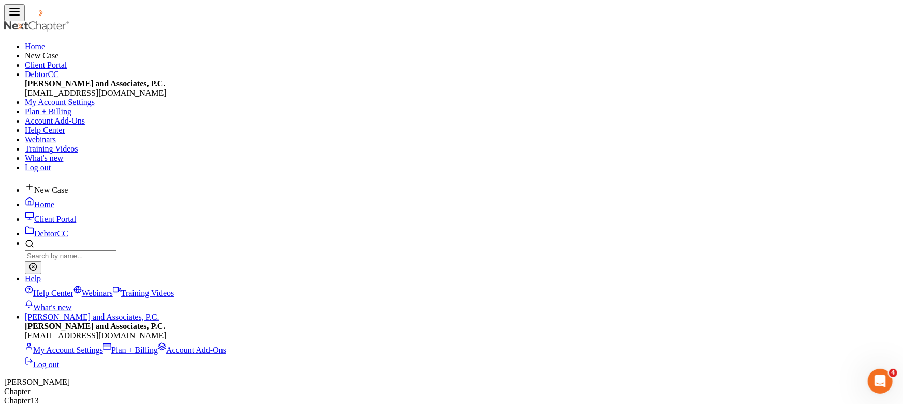
select select "0"
select select "20"
select select "0"
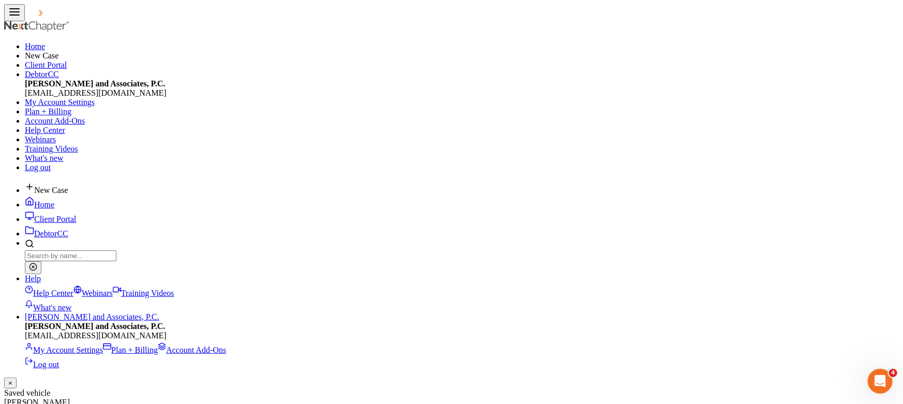
type input "141,000"
select select "2"
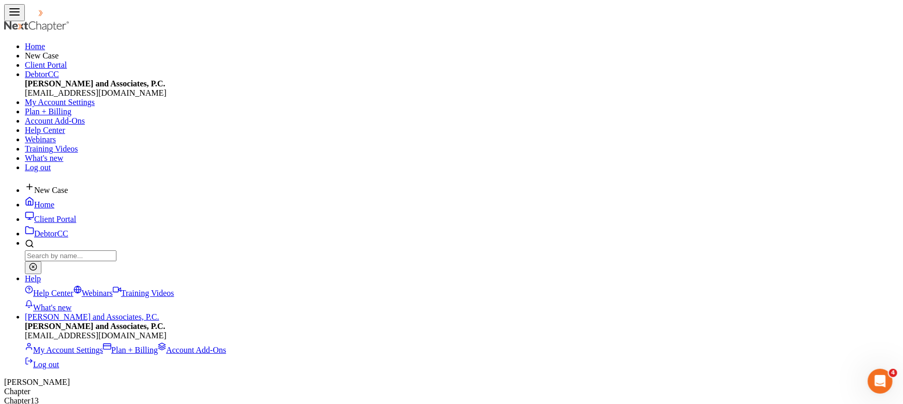
select select "0"
select select "15"
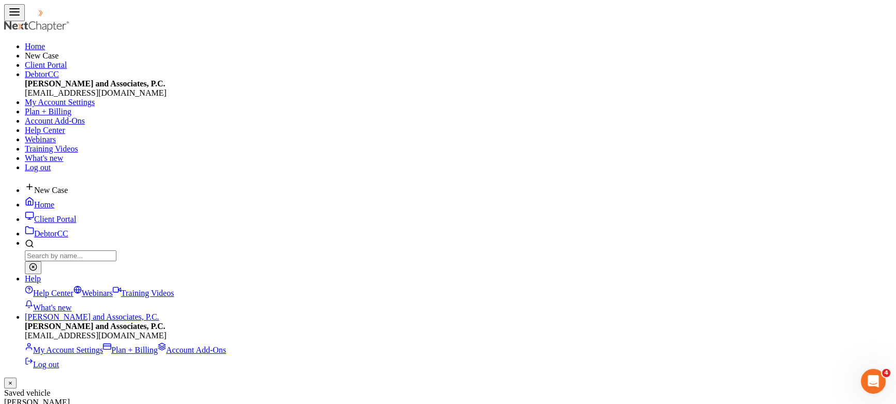
select select "0"
type input "214,946"
drag, startPoint x: 434, startPoint y: 149, endPoint x: 440, endPoint y: 134, distance: 16.2
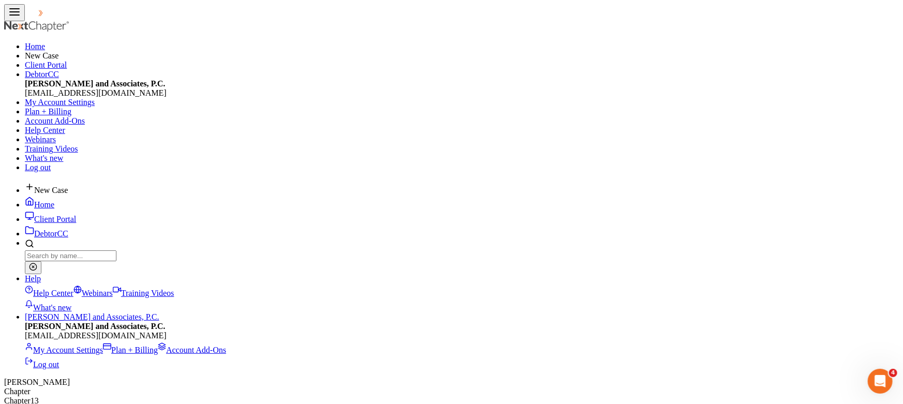
select select "2"
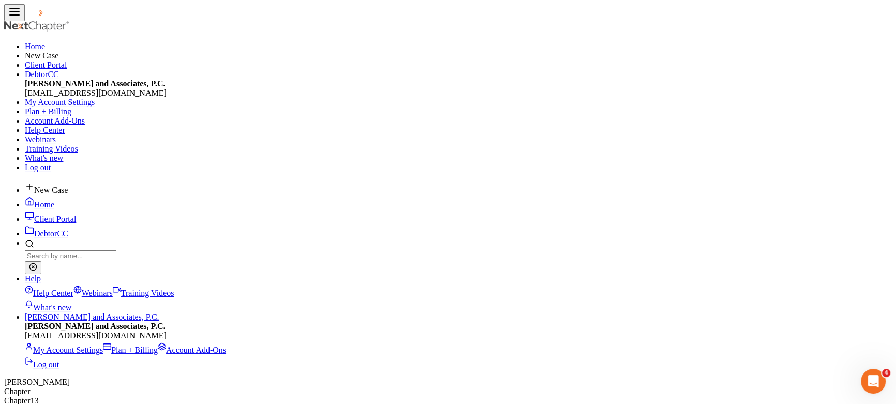
select select "0"
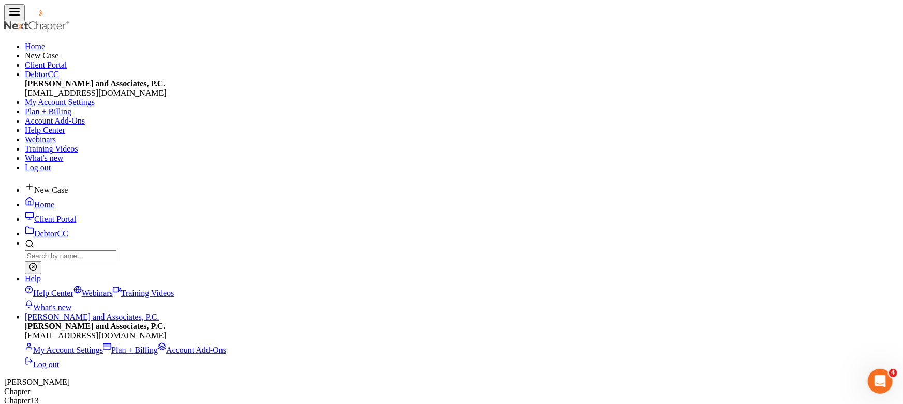
select select "0"
select select "15"
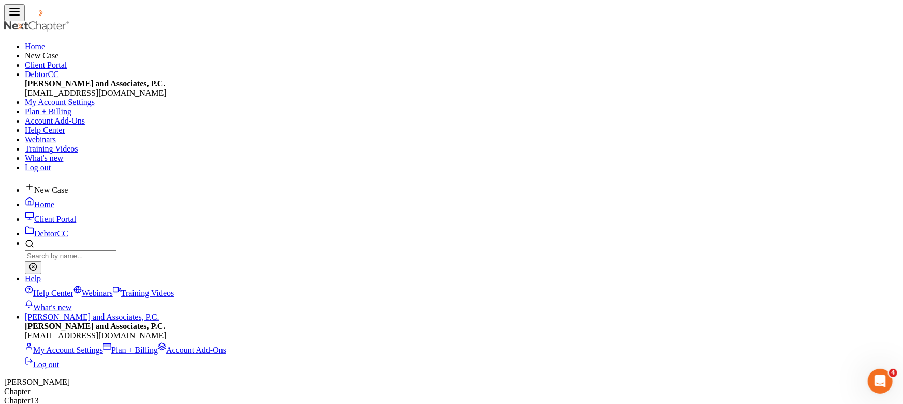
select select "2"
select select "0"
type input "Expedition XLTEL"
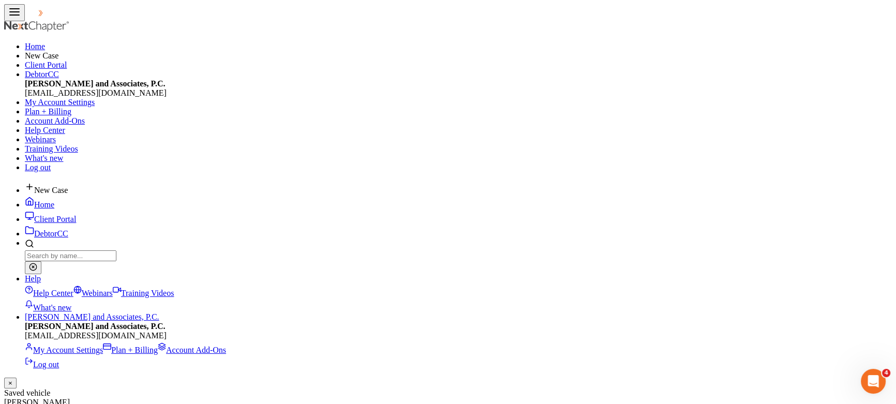
select select "0"
select select "20"
select select "2"
select select "0"
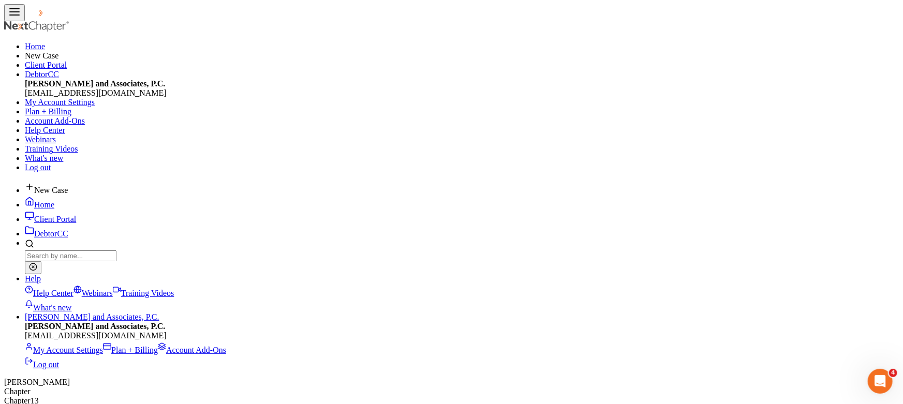
type input "1500 SLT megacab"
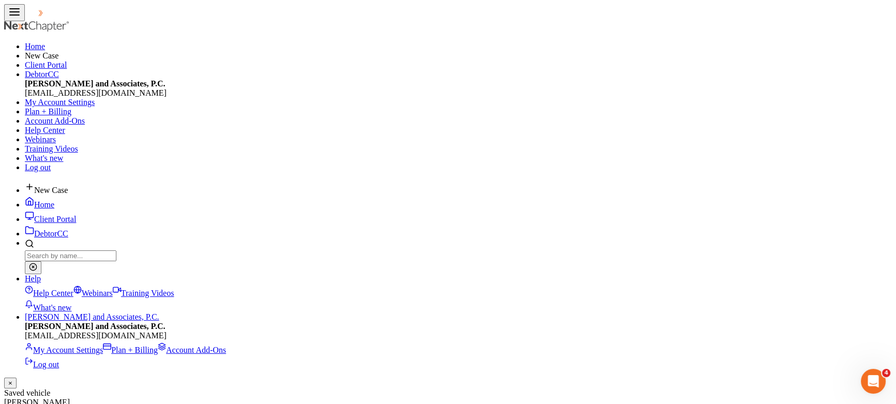
select select "0"
select select "26"
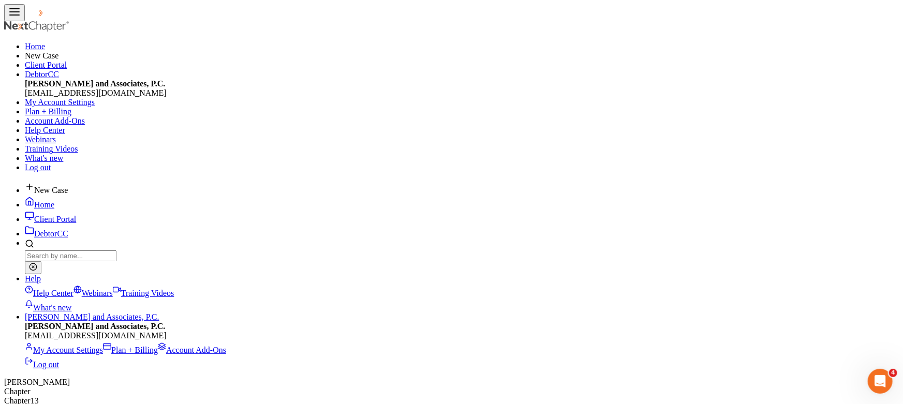
type input "Ford"
type input "Expedition"
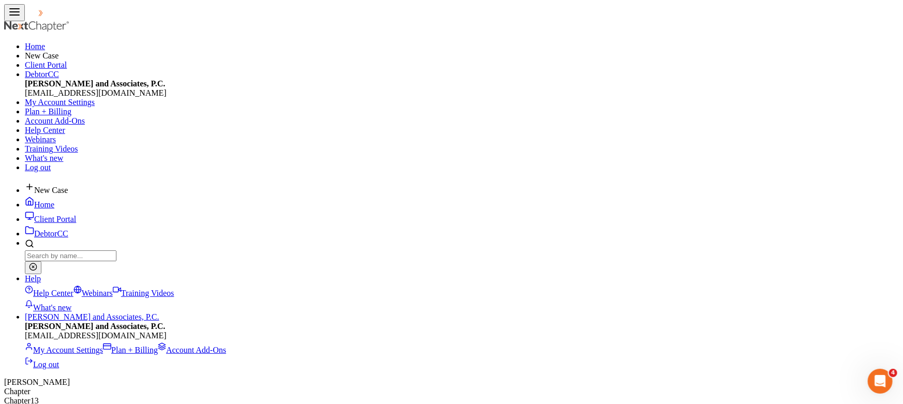
select select "4"
type input "not running"
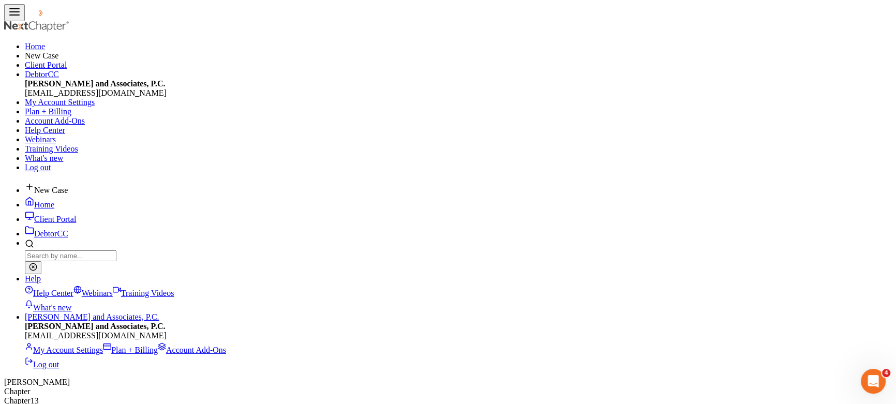
select select "clothing"
select select "1"
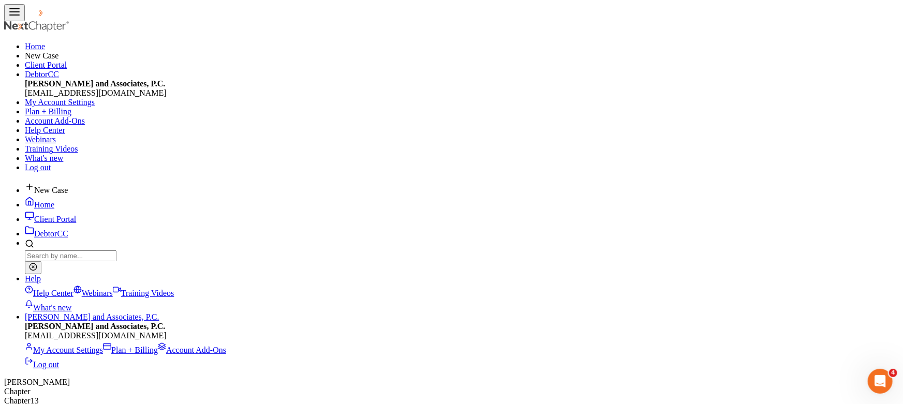
type textarea "personal clothing"
type input "500.00"
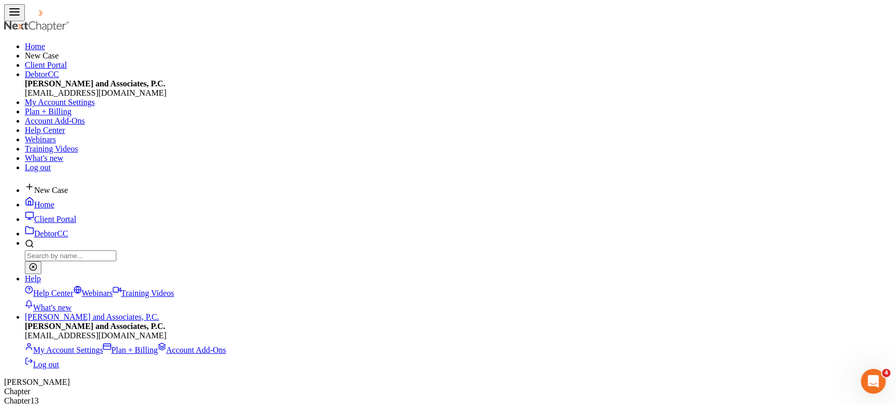
select select "household_goods"
select select "0"
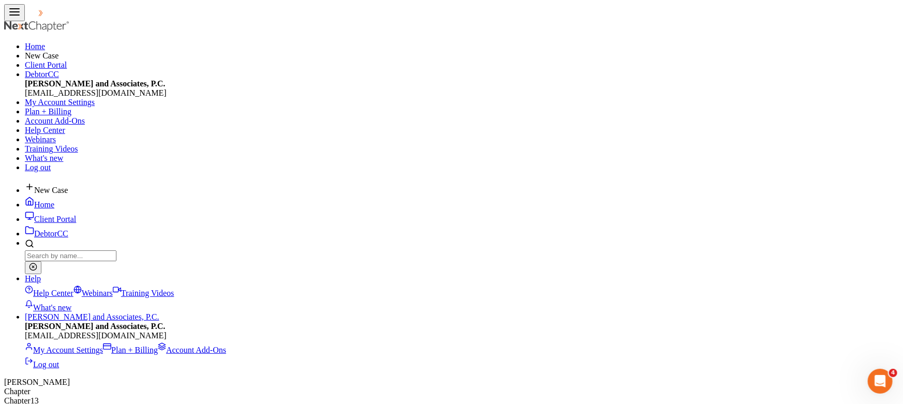
type textarea "household goods & furnishings"
type input "4,000.00"
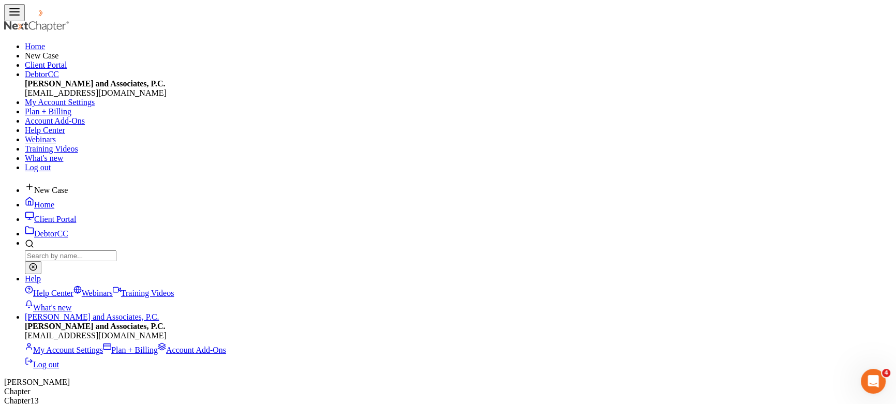
select select "checking"
drag, startPoint x: 291, startPoint y: 114, endPoint x: 296, endPoint y: 111, distance: 5.3
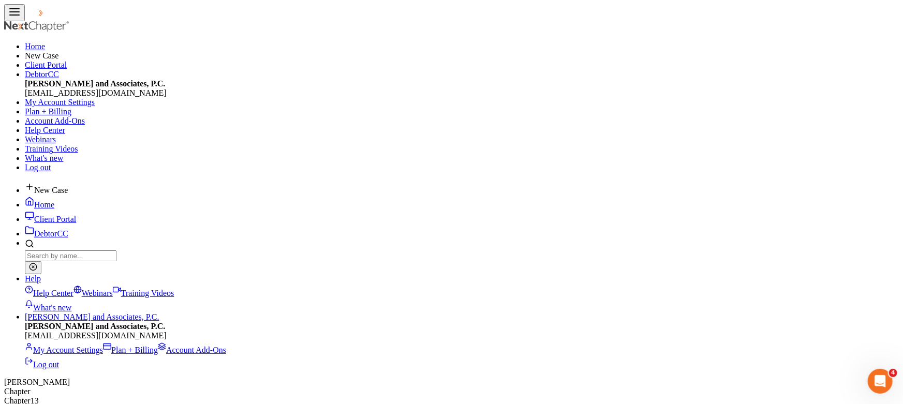
drag, startPoint x: 322, startPoint y: 109, endPoint x: 333, endPoint y: 107, distance: 10.5
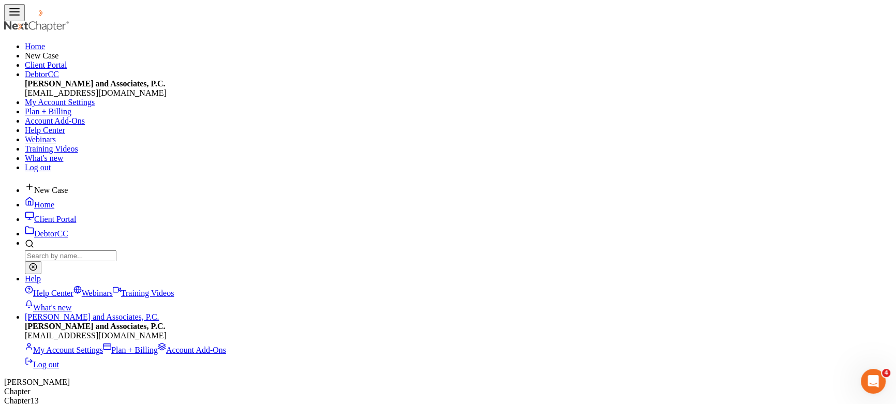
drag, startPoint x: 766, startPoint y: 163, endPoint x: 756, endPoint y: 174, distance: 14.7
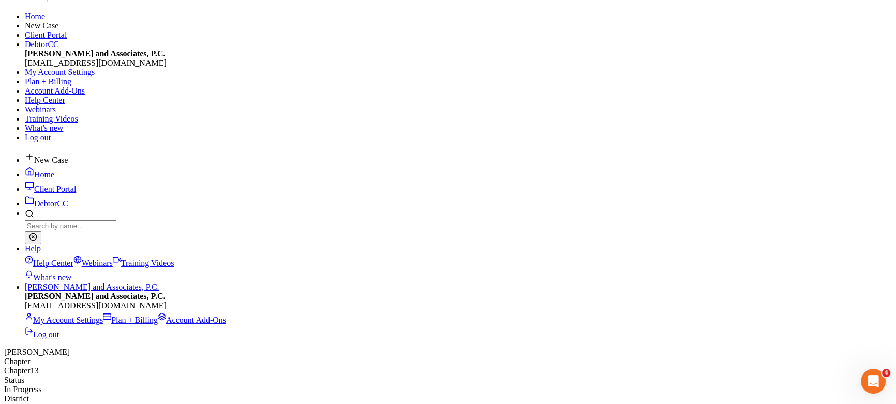
scroll to position [47, 0]
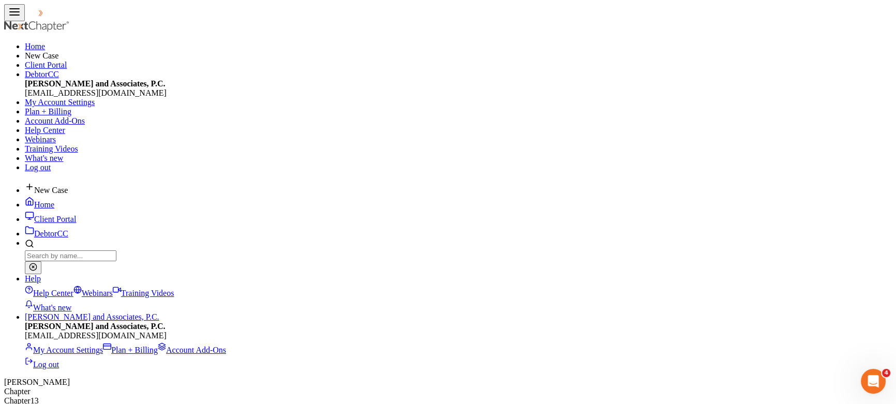
drag, startPoint x: 709, startPoint y: 274, endPoint x: 712, endPoint y: 160, distance: 113.9
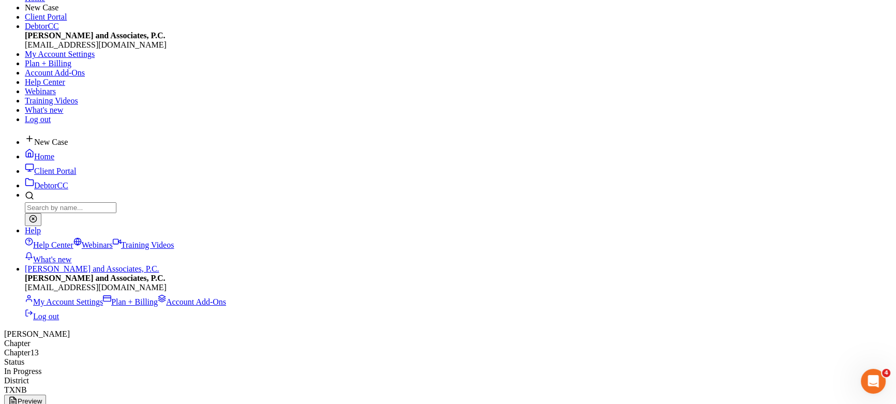
scroll to position [47, 0]
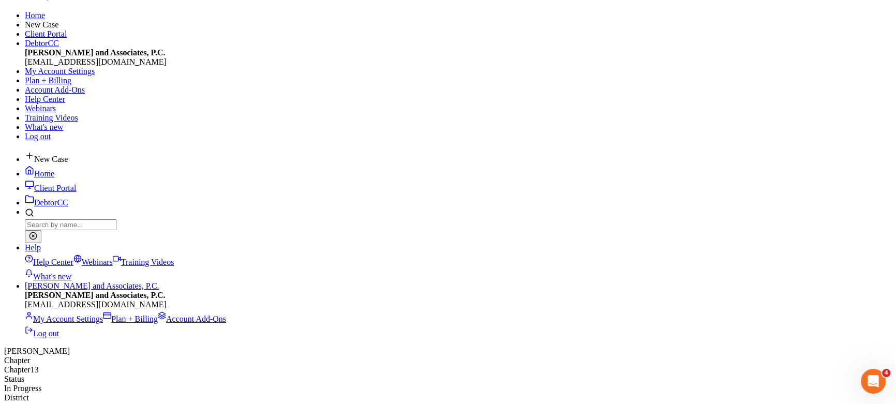
scroll to position [47, 0]
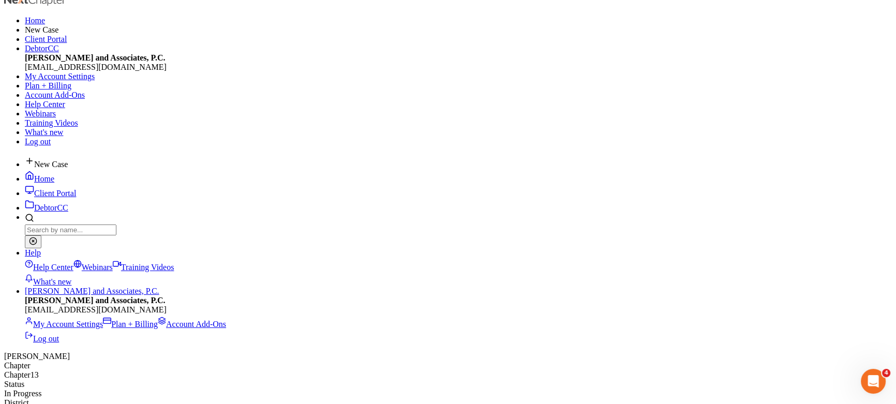
scroll to position [47, 0]
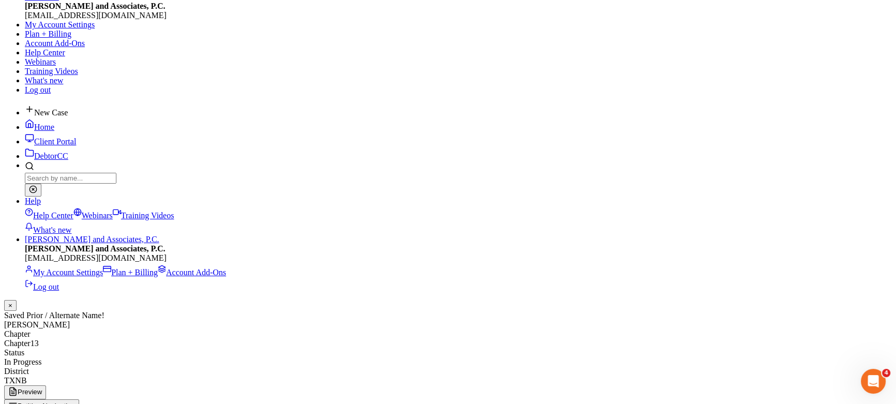
scroll to position [94, 0]
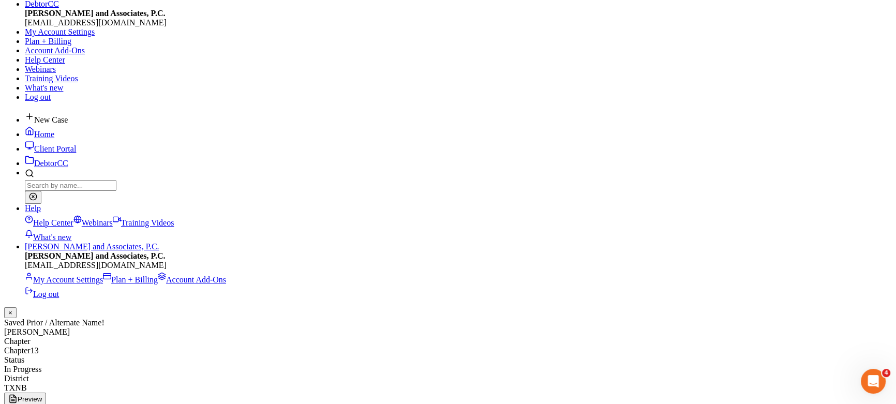
scroll to position [13, 0]
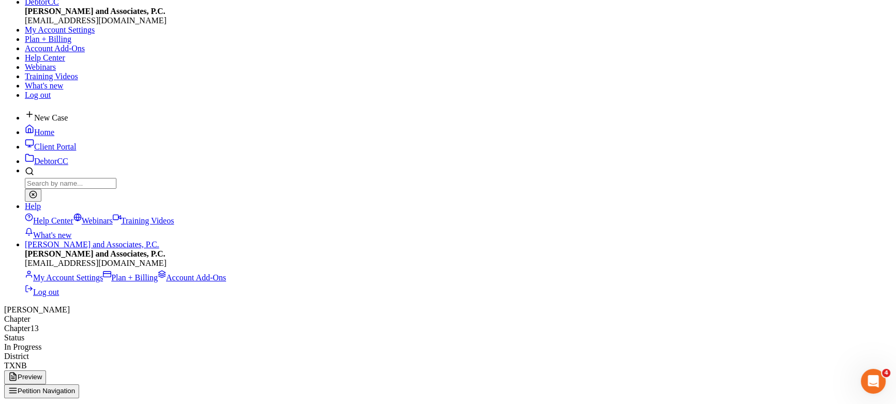
scroll to position [94, 0]
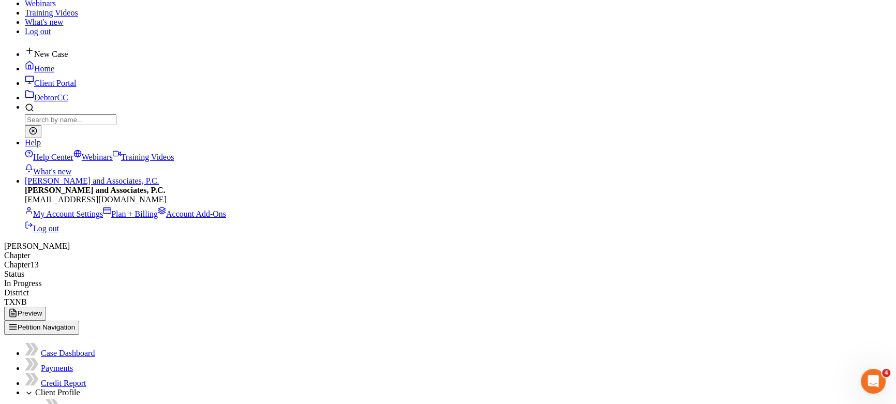
scroll to position [141, 0]
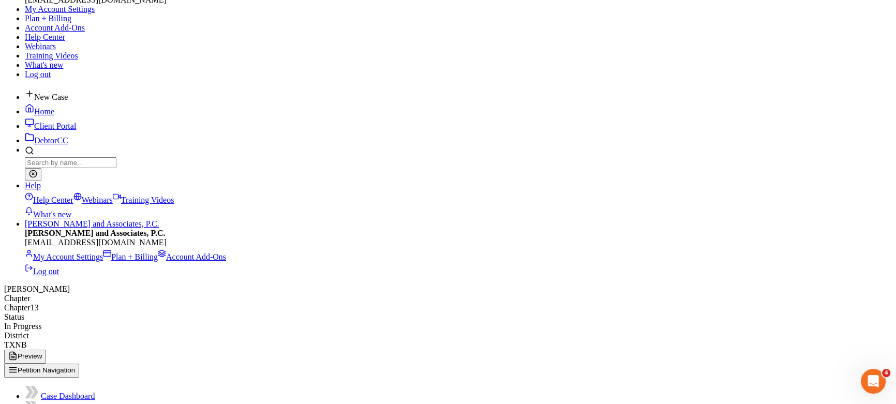
scroll to position [47, 0]
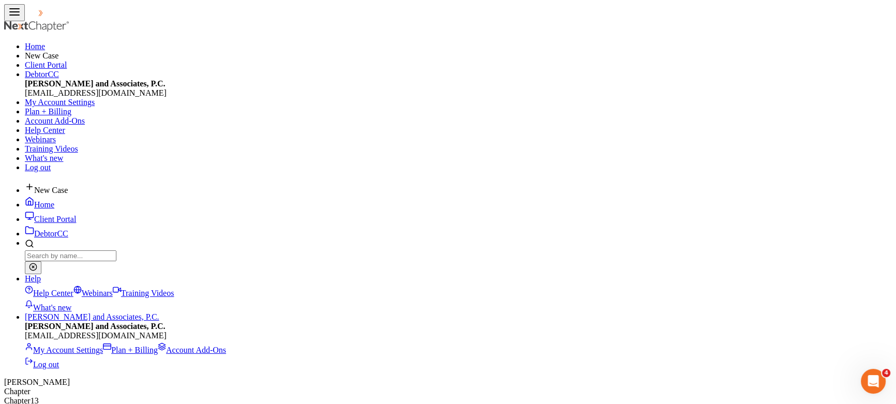
drag, startPoint x: 678, startPoint y: 321, endPoint x: 745, endPoint y: 206, distance: 133.2
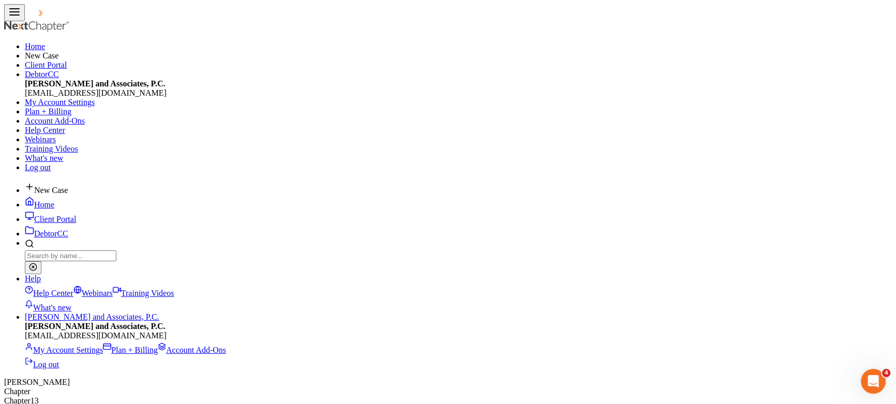
drag, startPoint x: 287, startPoint y: 312, endPoint x: 155, endPoint y: 341, distance: 135.2
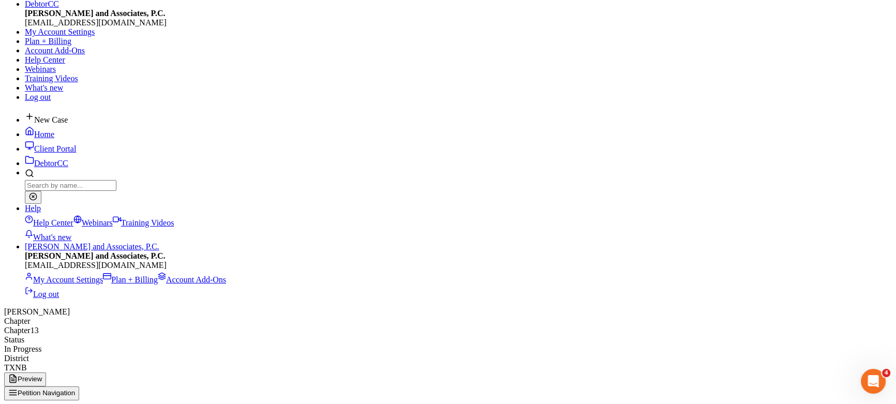
scroll to position [94, 0]
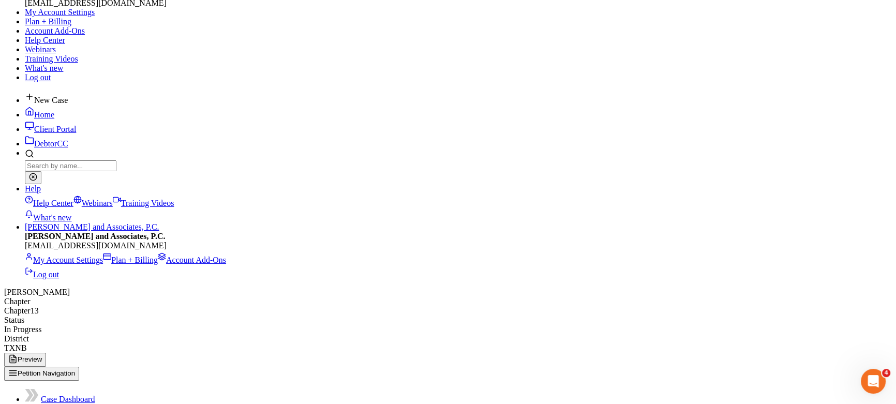
scroll to position [94, 0]
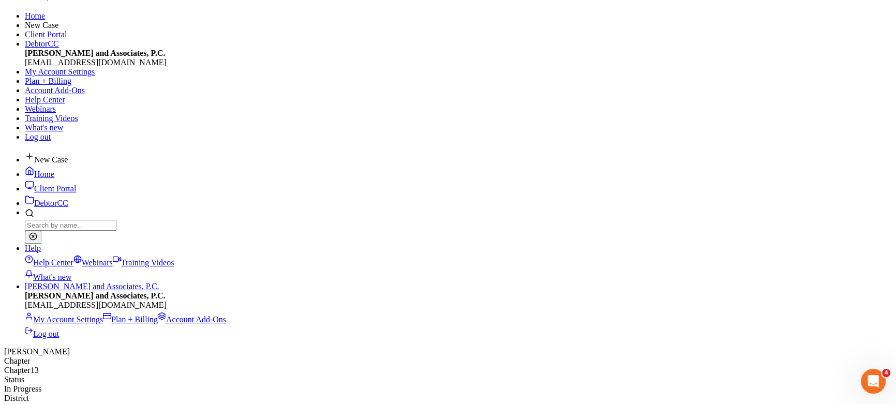
scroll to position [47, 0]
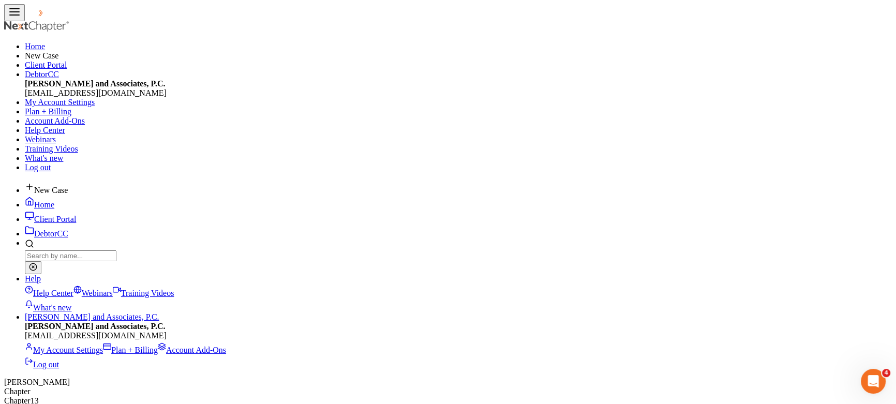
drag, startPoint x: 275, startPoint y: 68, endPoint x: 267, endPoint y: 77, distance: 12.5
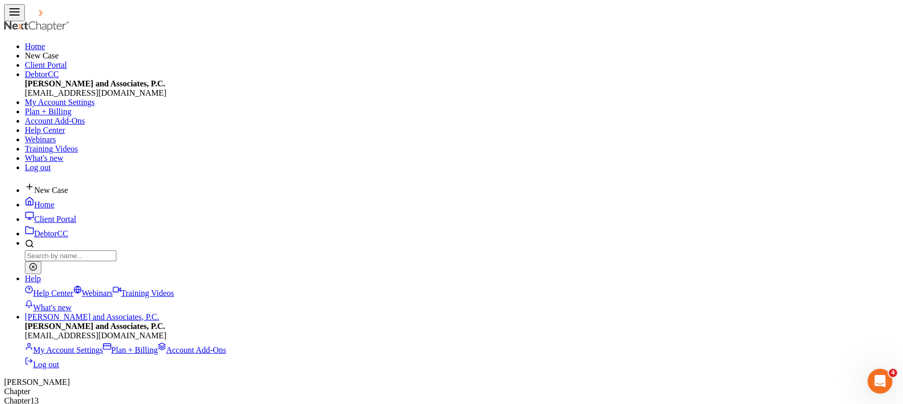
drag, startPoint x: 253, startPoint y: 244, endPoint x: 249, endPoint y: 252, distance: 8.8
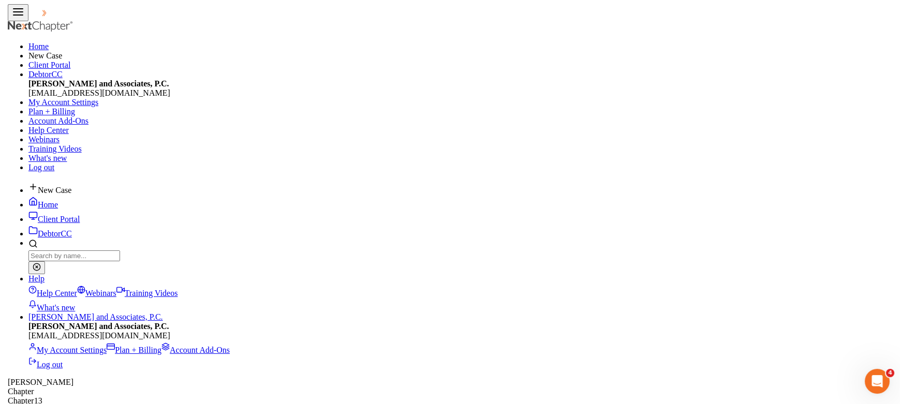
scroll to position [517414, 517232]
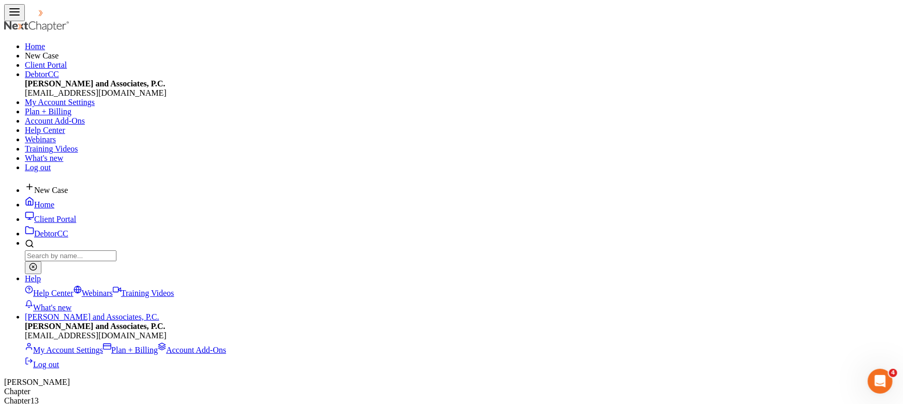
drag, startPoint x: 261, startPoint y: 249, endPoint x: 255, endPoint y: 249, distance: 6.7
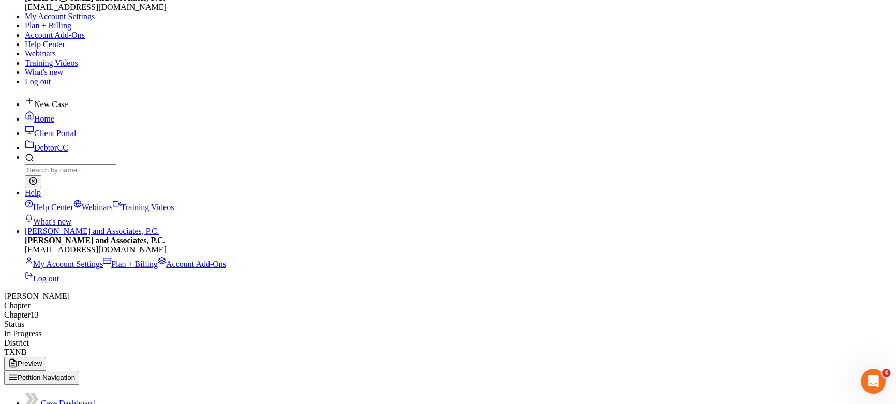
scroll to position [94, 0]
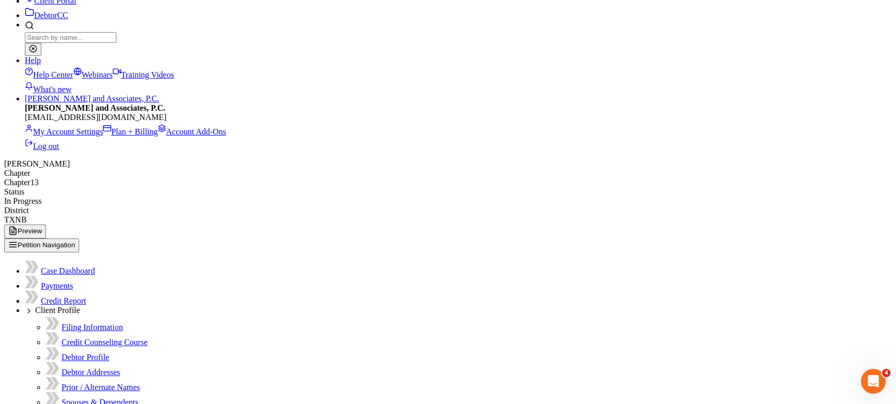
scroll to position [235, 0]
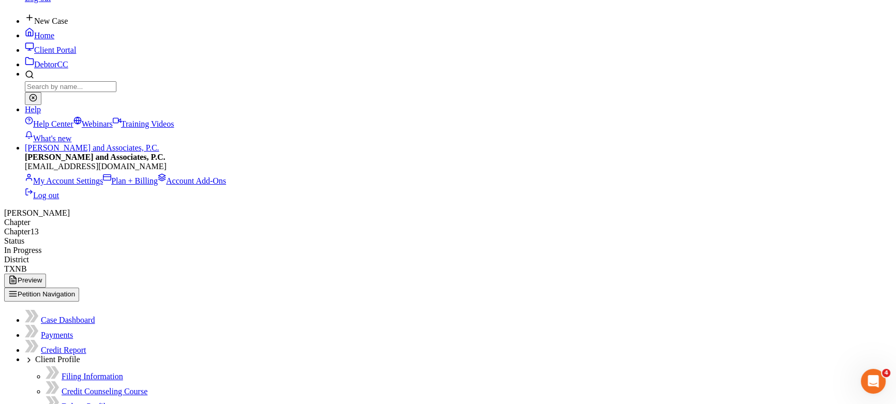
scroll to position [188, 0]
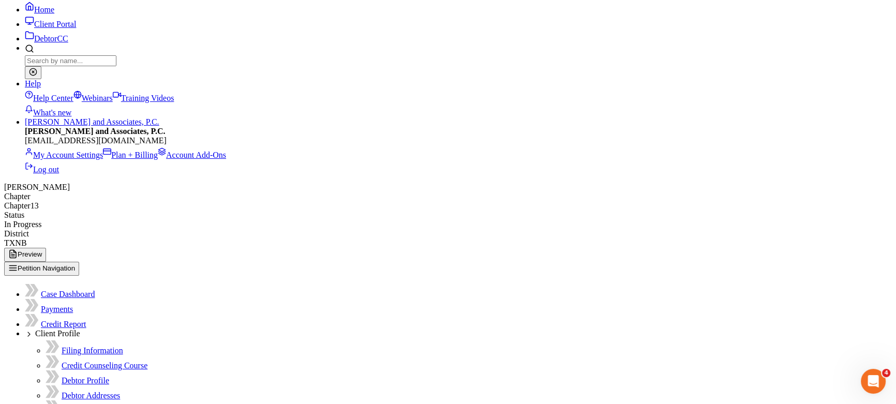
scroll to position [302, 0]
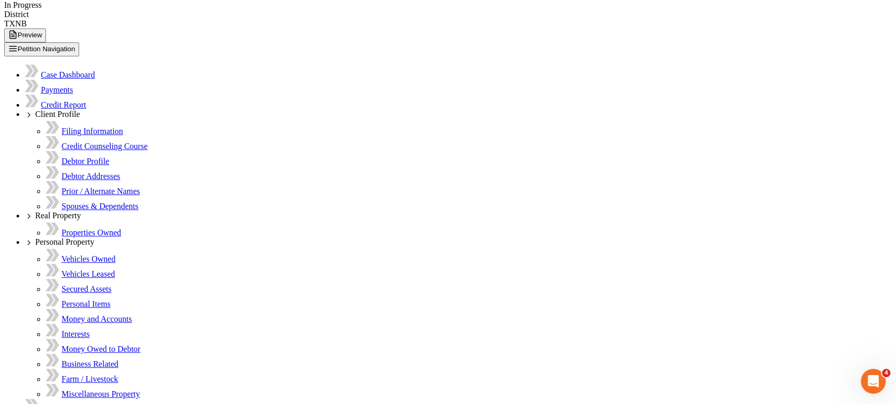
scroll to position [423, 0]
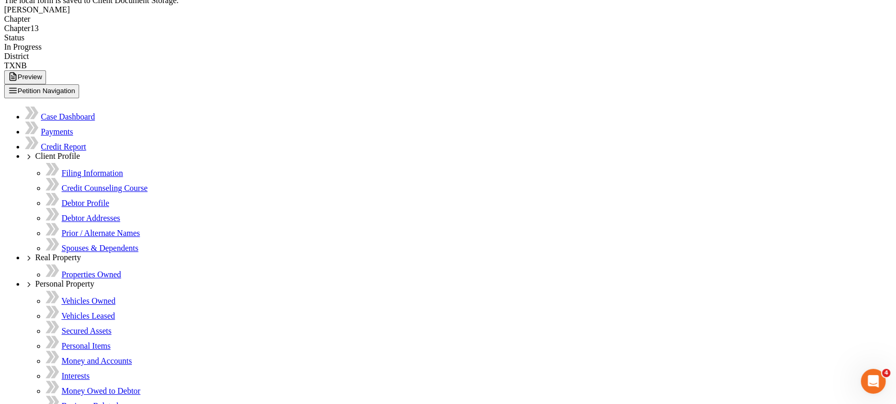
scroll to position [376, 0]
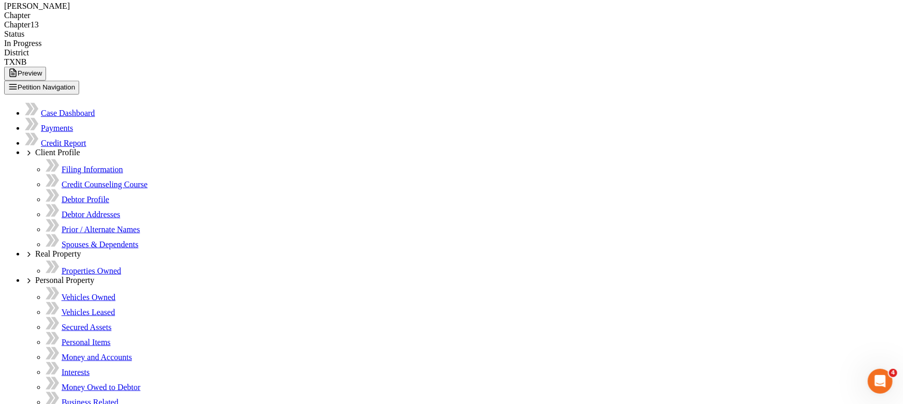
drag, startPoint x: 311, startPoint y: 200, endPoint x: 166, endPoint y: 179, distance: 145.9
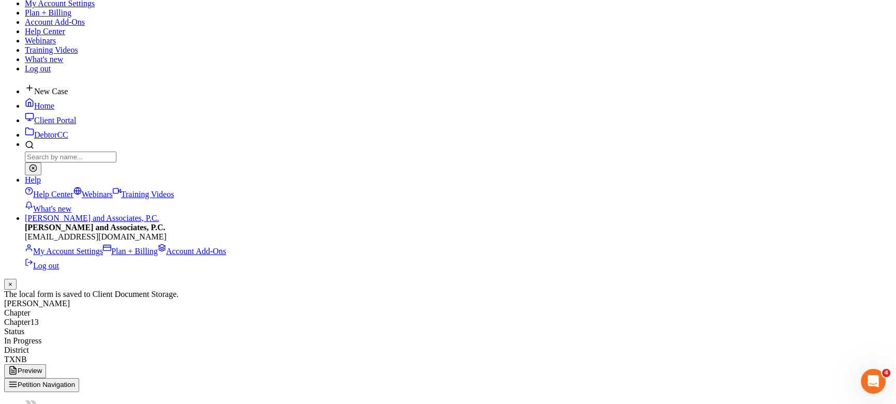
scroll to position [0, 0]
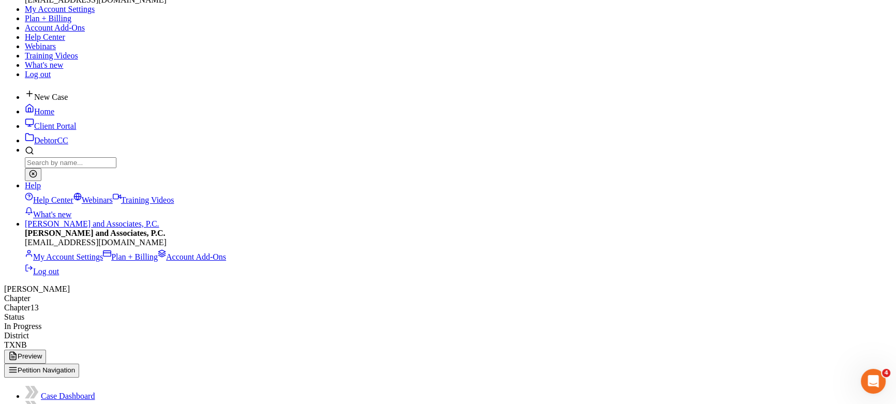
scroll to position [94, 0]
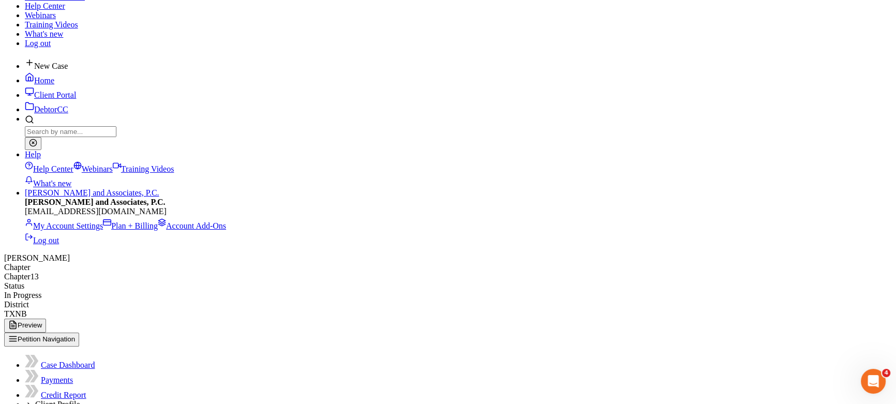
scroll to position [141, 0]
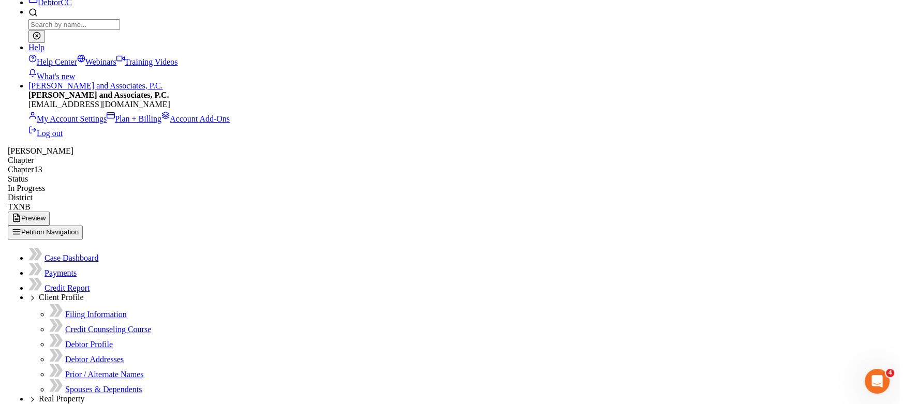
scroll to position [235, 0]
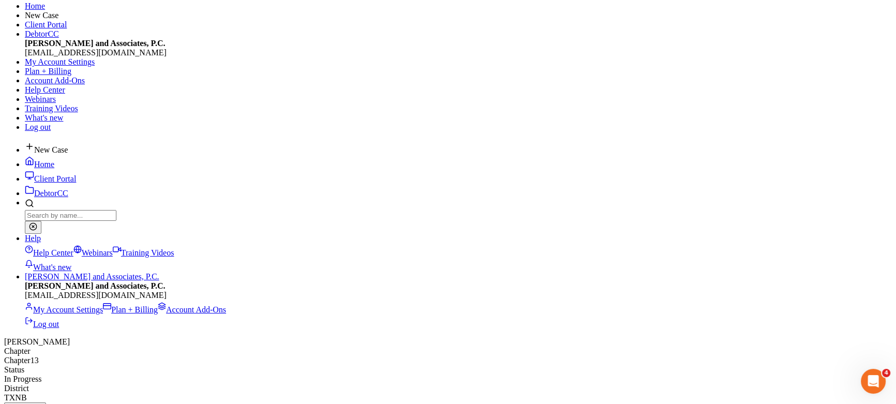
scroll to position [0, 0]
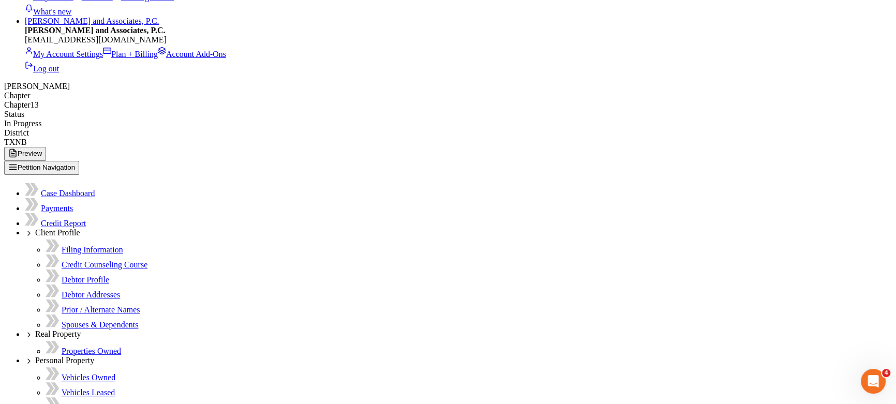
scroll to position [329, 0]
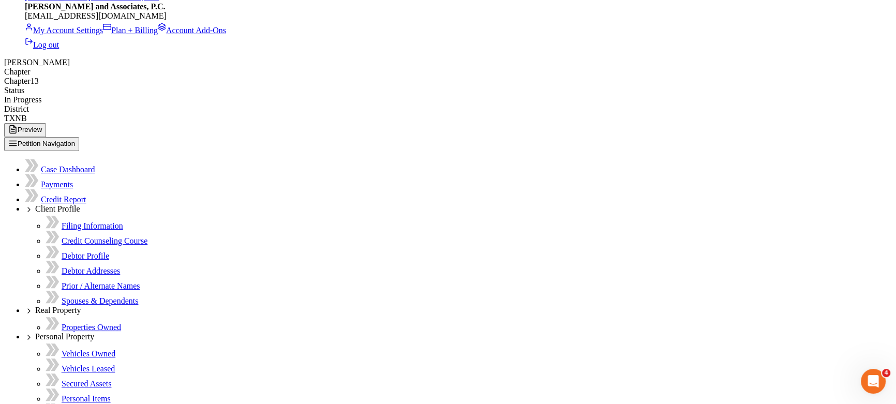
scroll to position [329, 0]
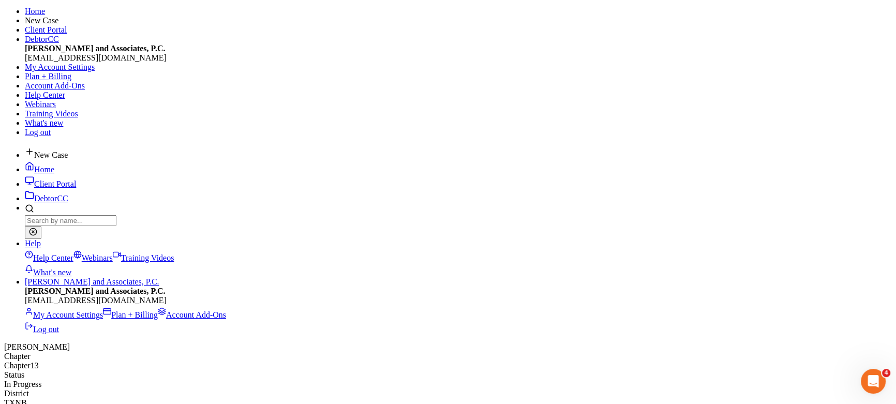
scroll to position [0, 0]
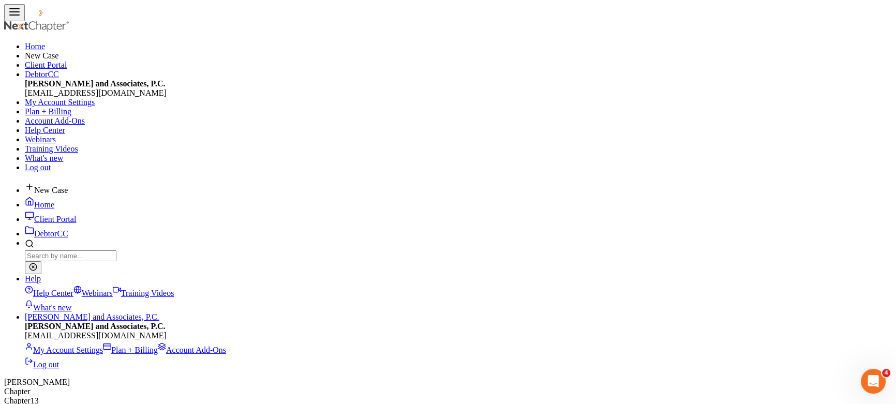
drag, startPoint x: 131, startPoint y: 86, endPoint x: 182, endPoint y: 25, distance: 79.1
click at [54, 200] on link "Home" at bounding box center [40, 204] width 30 height 9
